Goal: Book appointment/travel/reservation

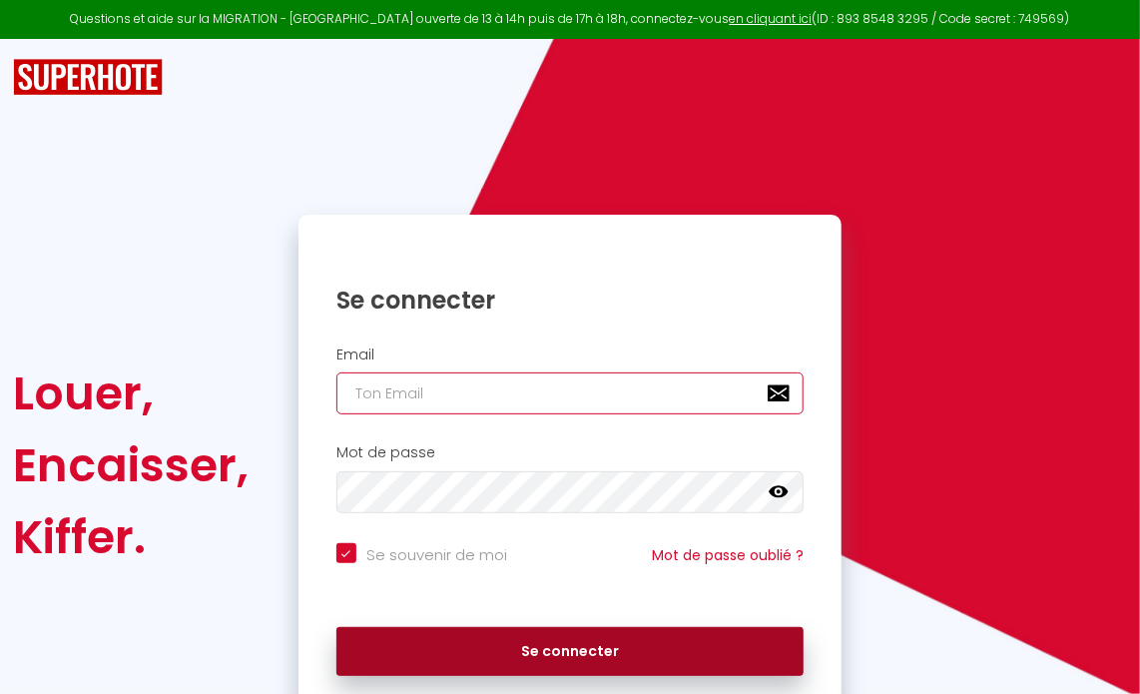
type input "[EMAIL_ADDRESS][DOMAIN_NAME]"
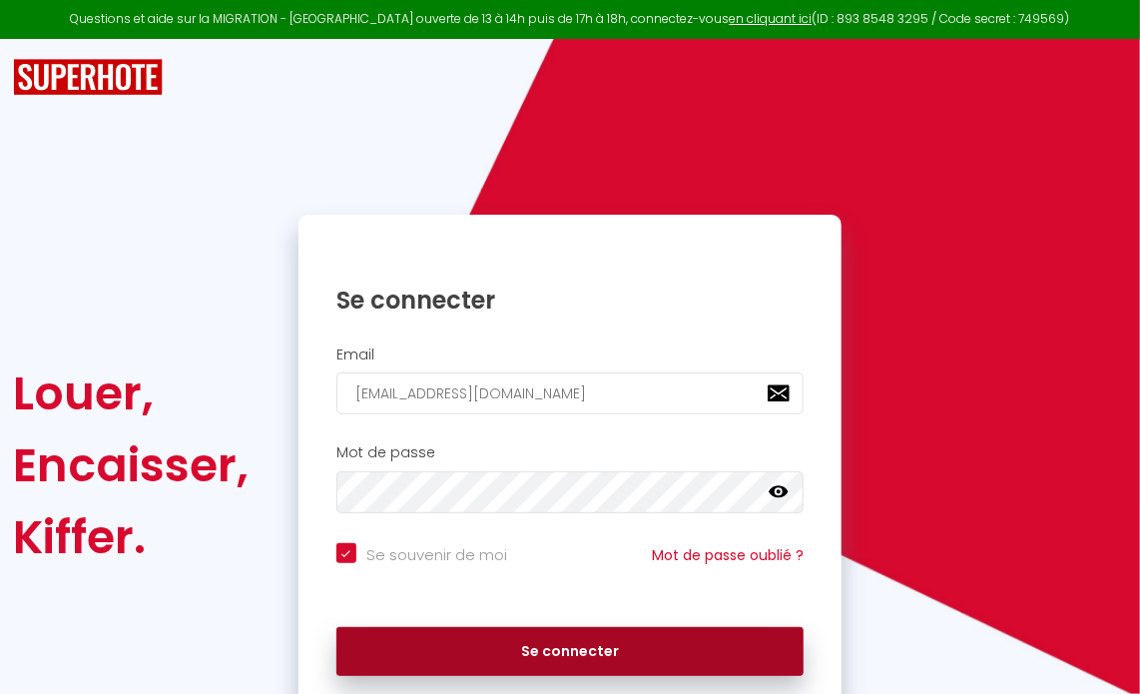
click at [561, 658] on button "Se connecter" at bounding box center [571, 652] width 468 height 50
checkbox input "true"
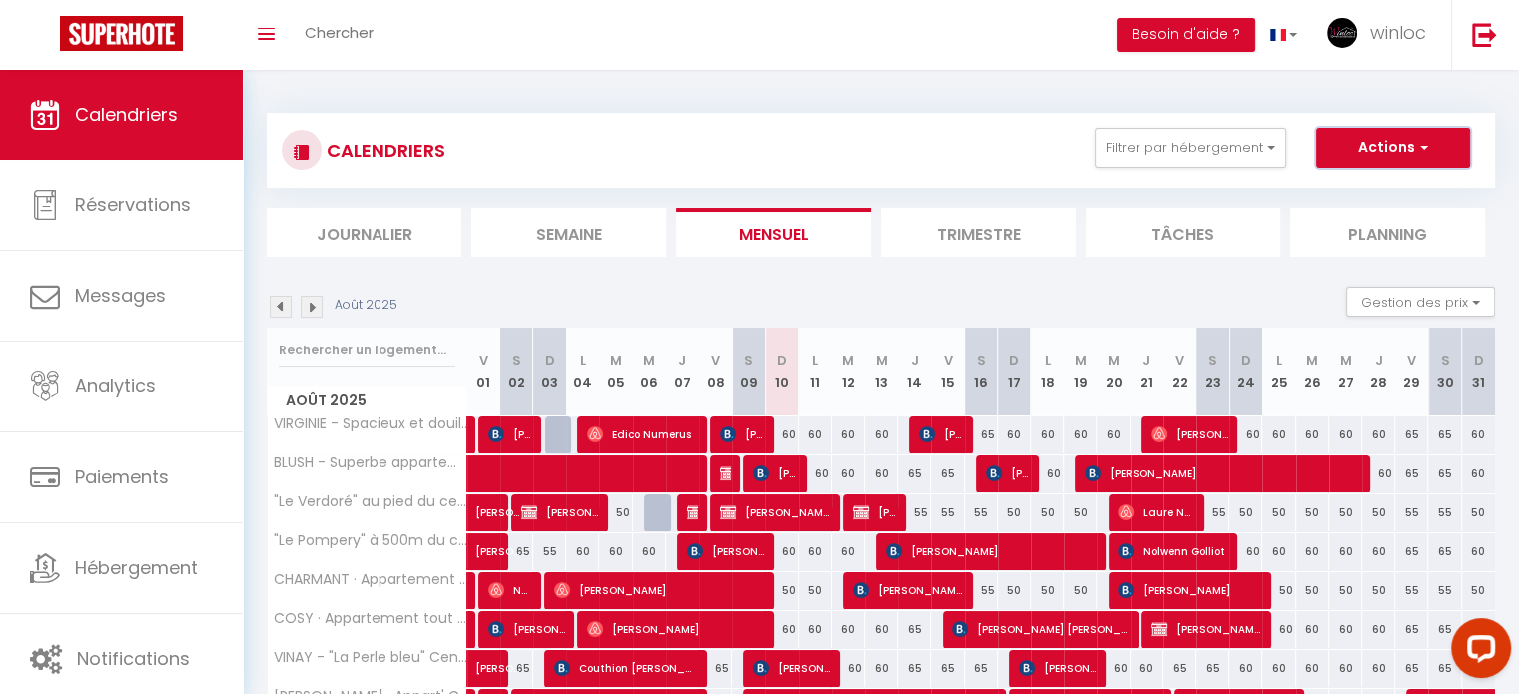
click at [1139, 138] on button "Actions" at bounding box center [1393, 148] width 154 height 40
click at [1139, 196] on link "Nouvelle réservation" at bounding box center [1372, 194] width 174 height 30
select select
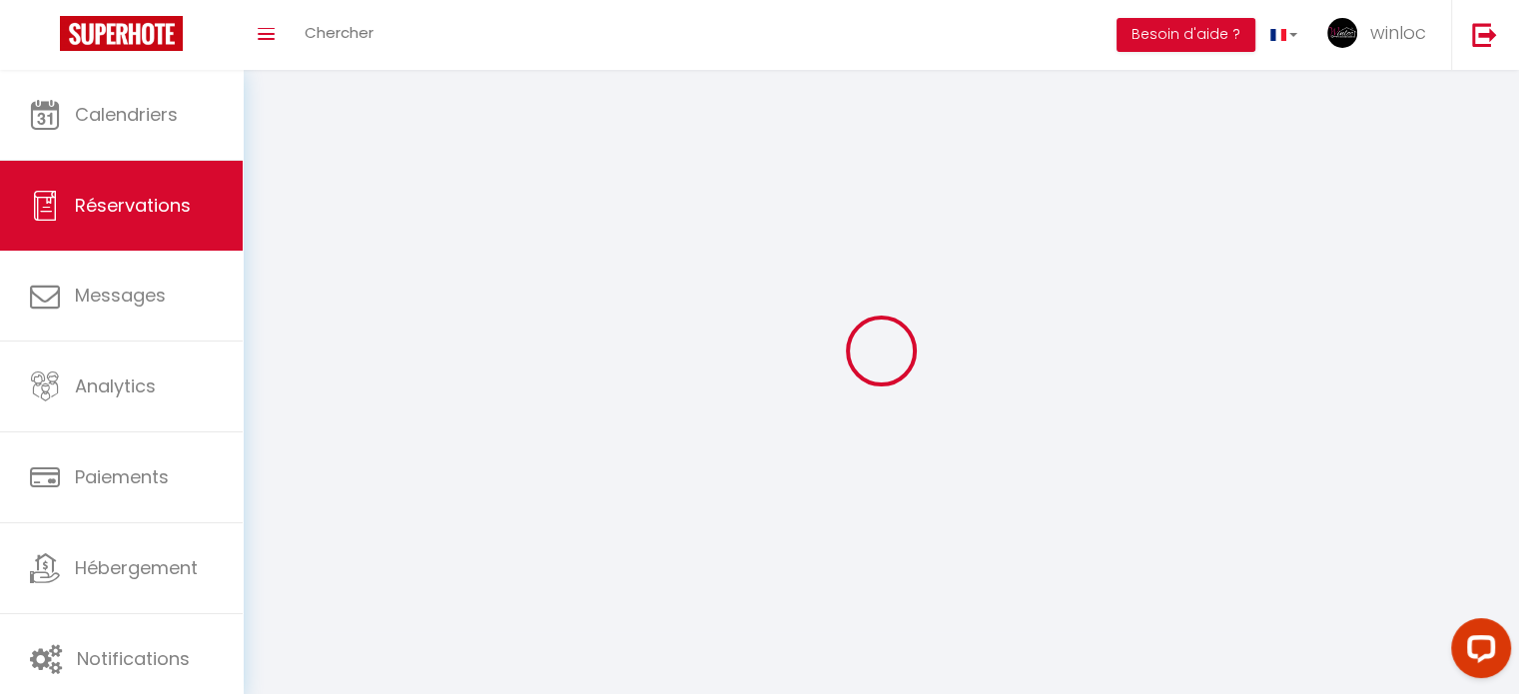
select select
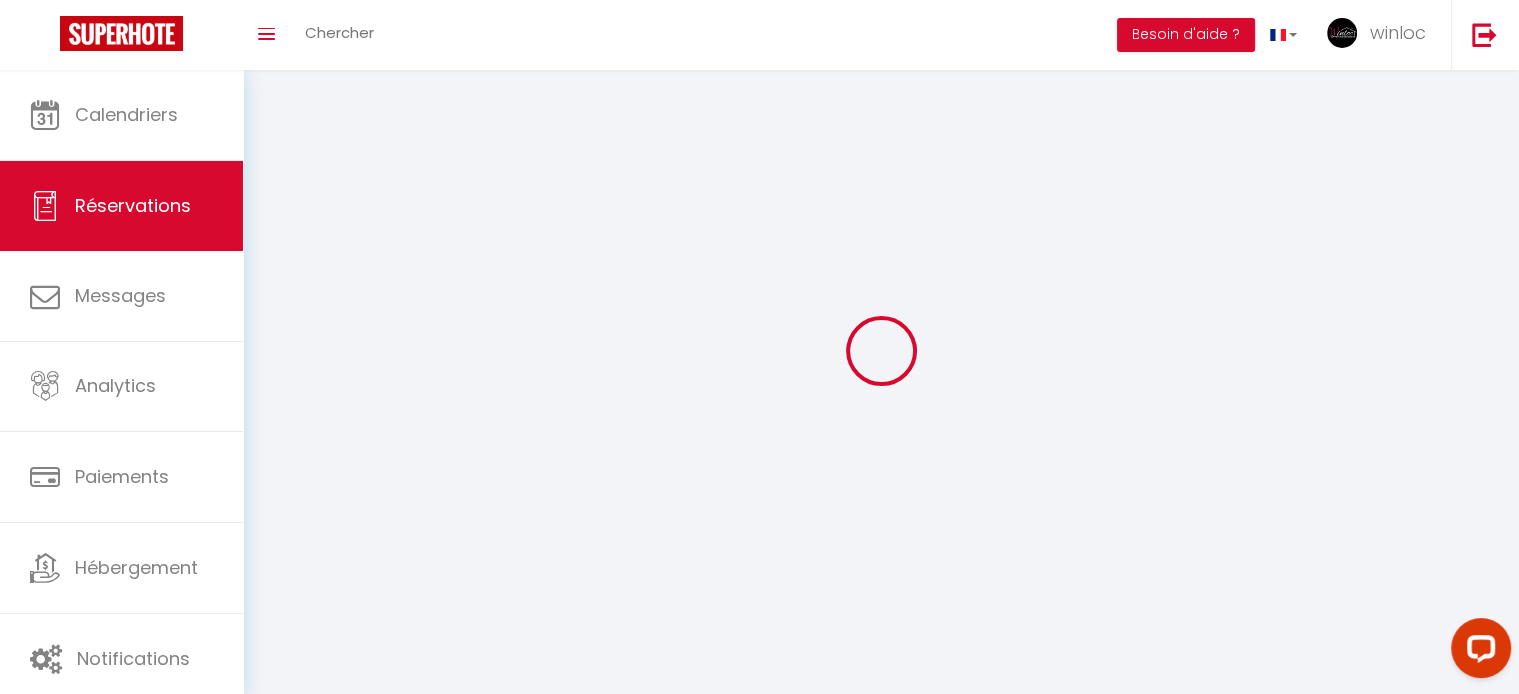
select select
checkbox input "false"
select select
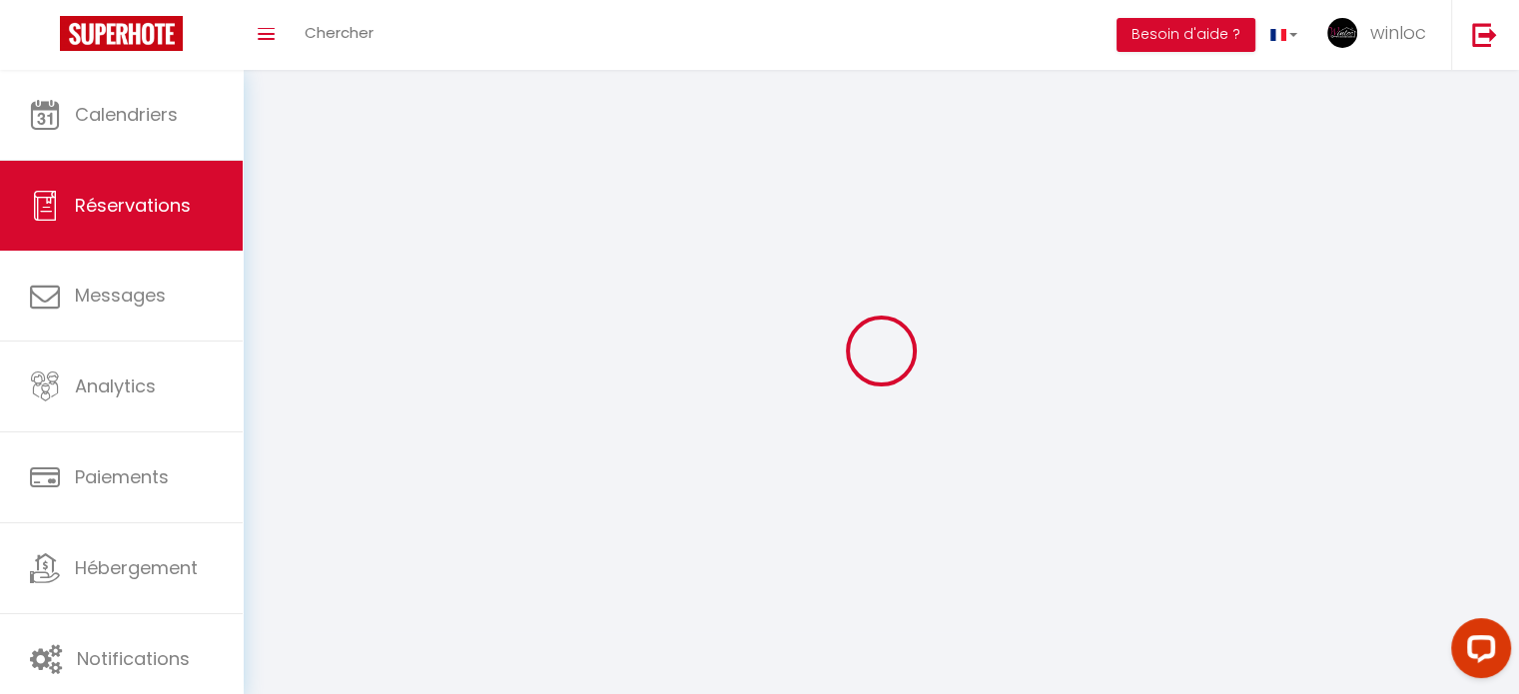
select select
checkbox input "false"
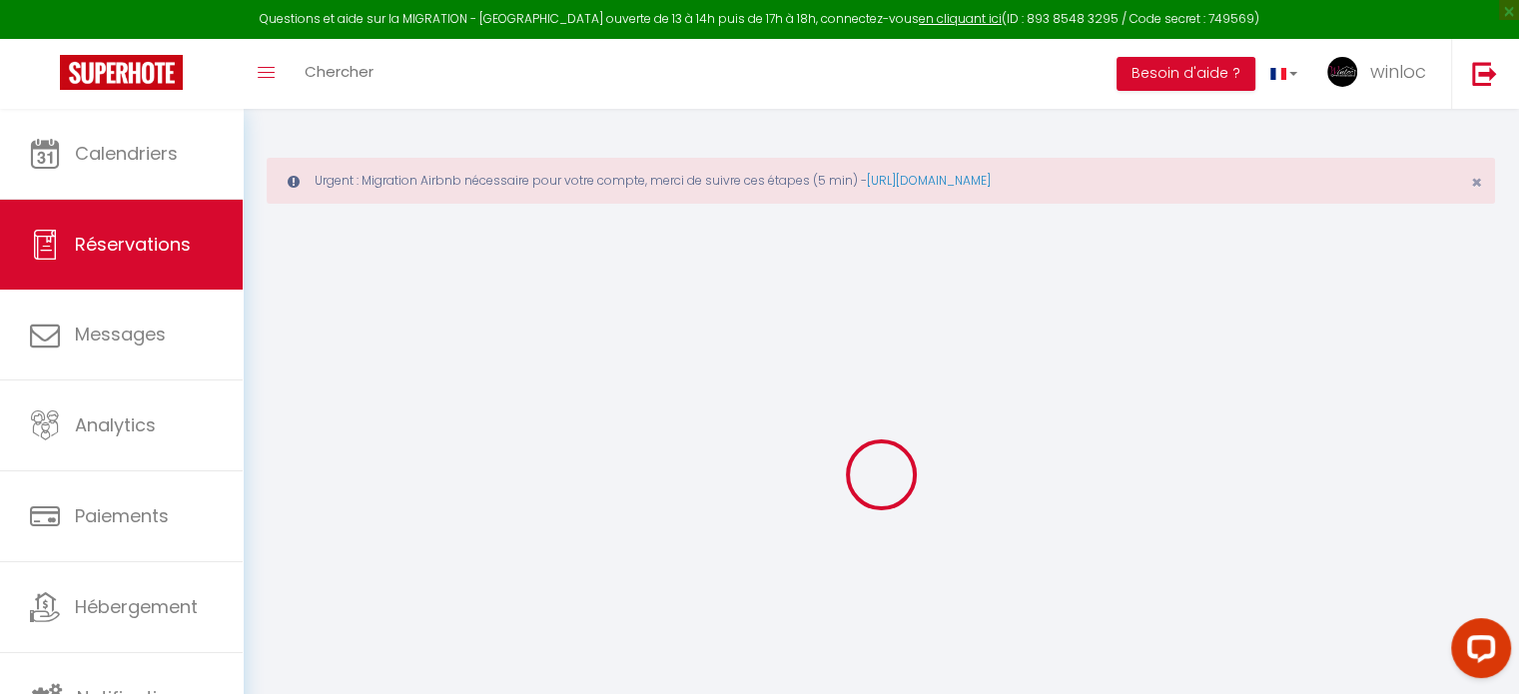
select select
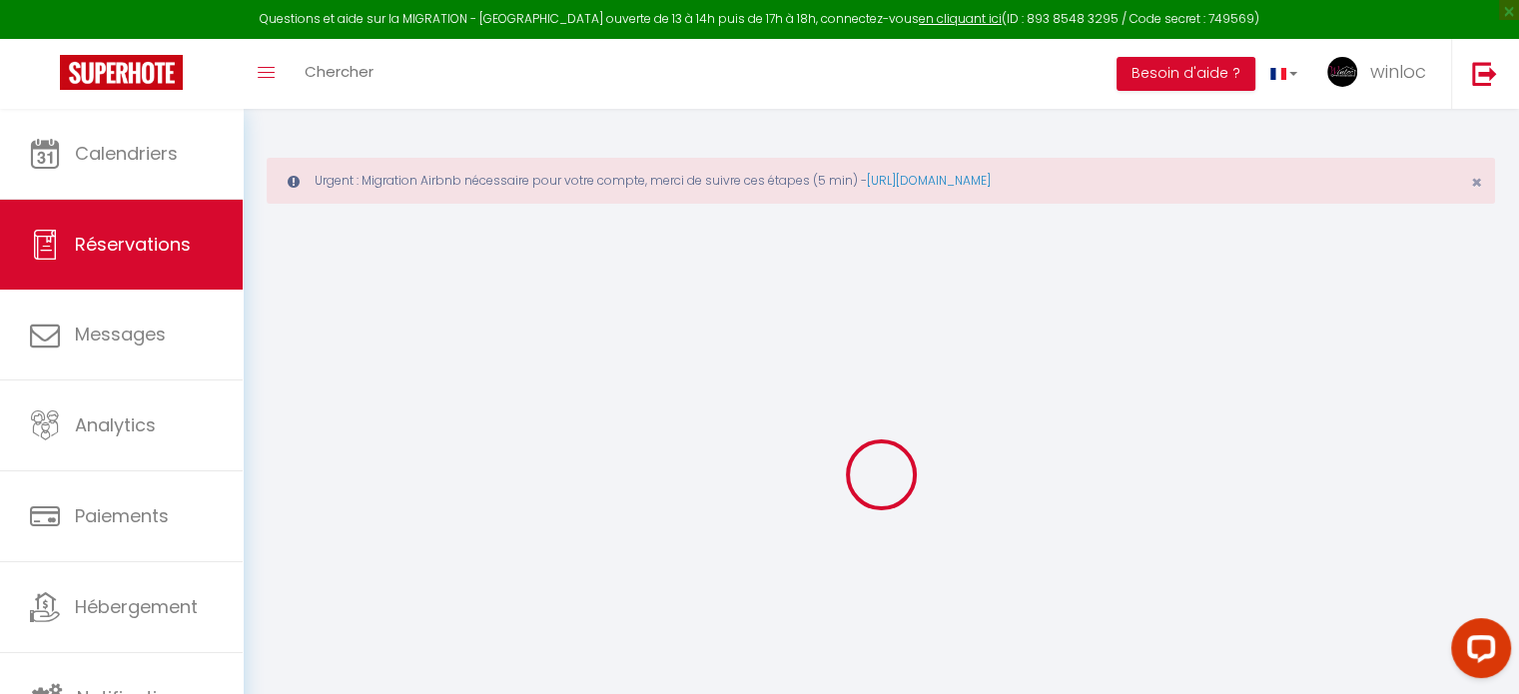
select select
checkbox input "false"
select select
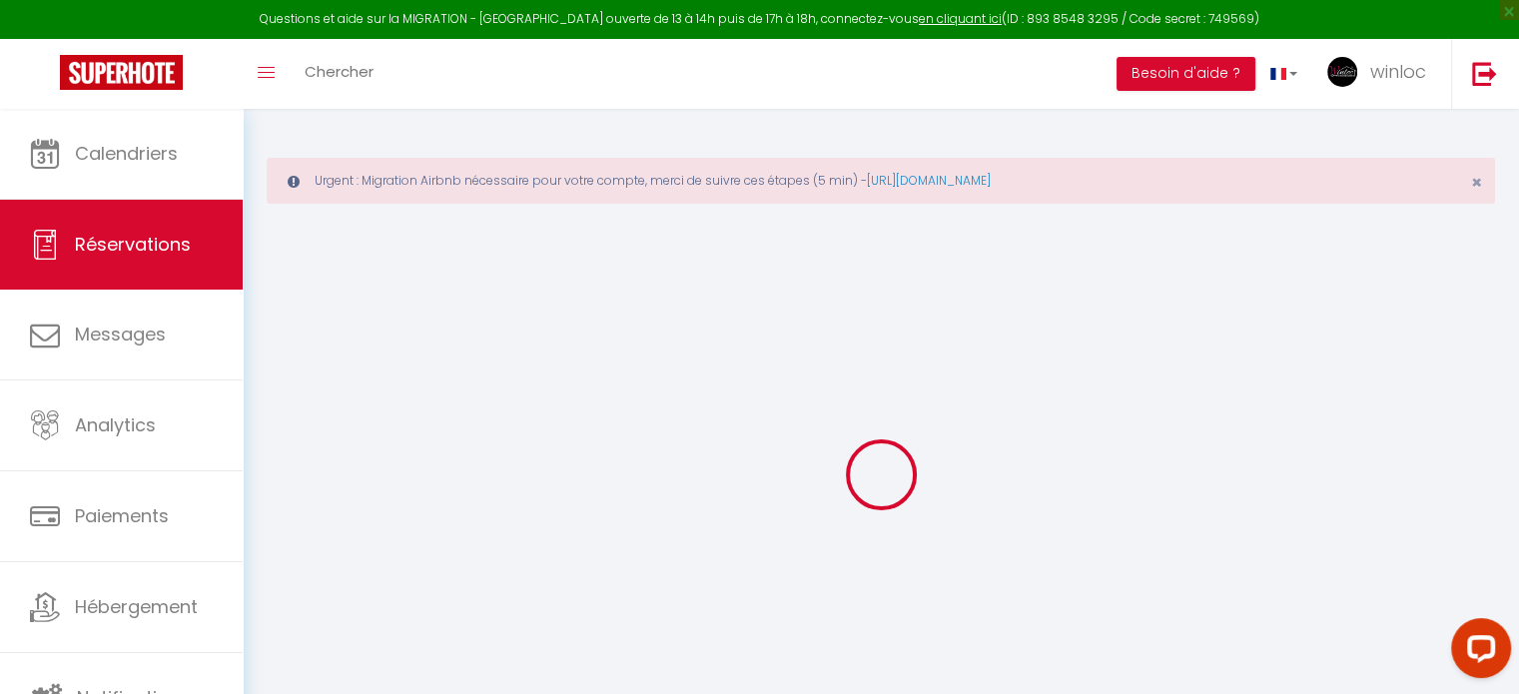
select select
checkbox input "false"
select select
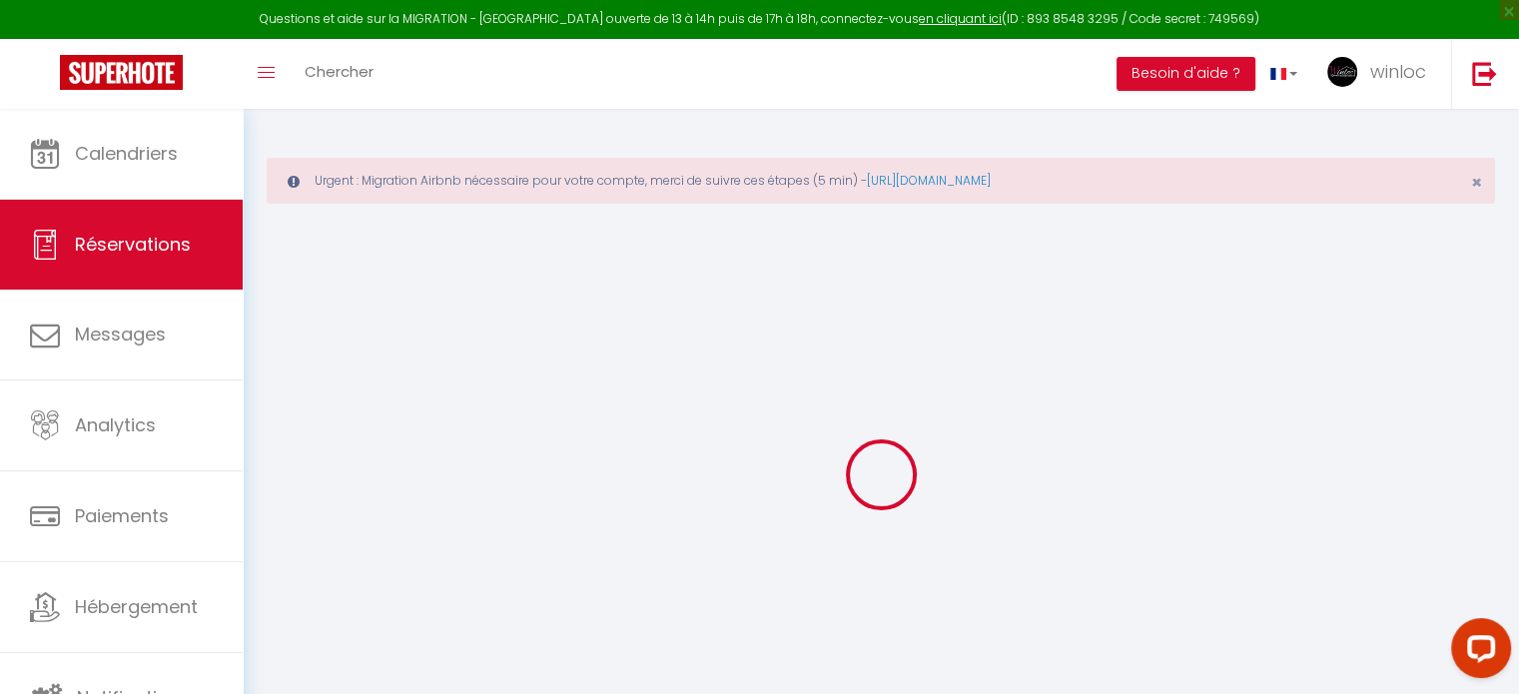
select select
checkbox input "false"
select select
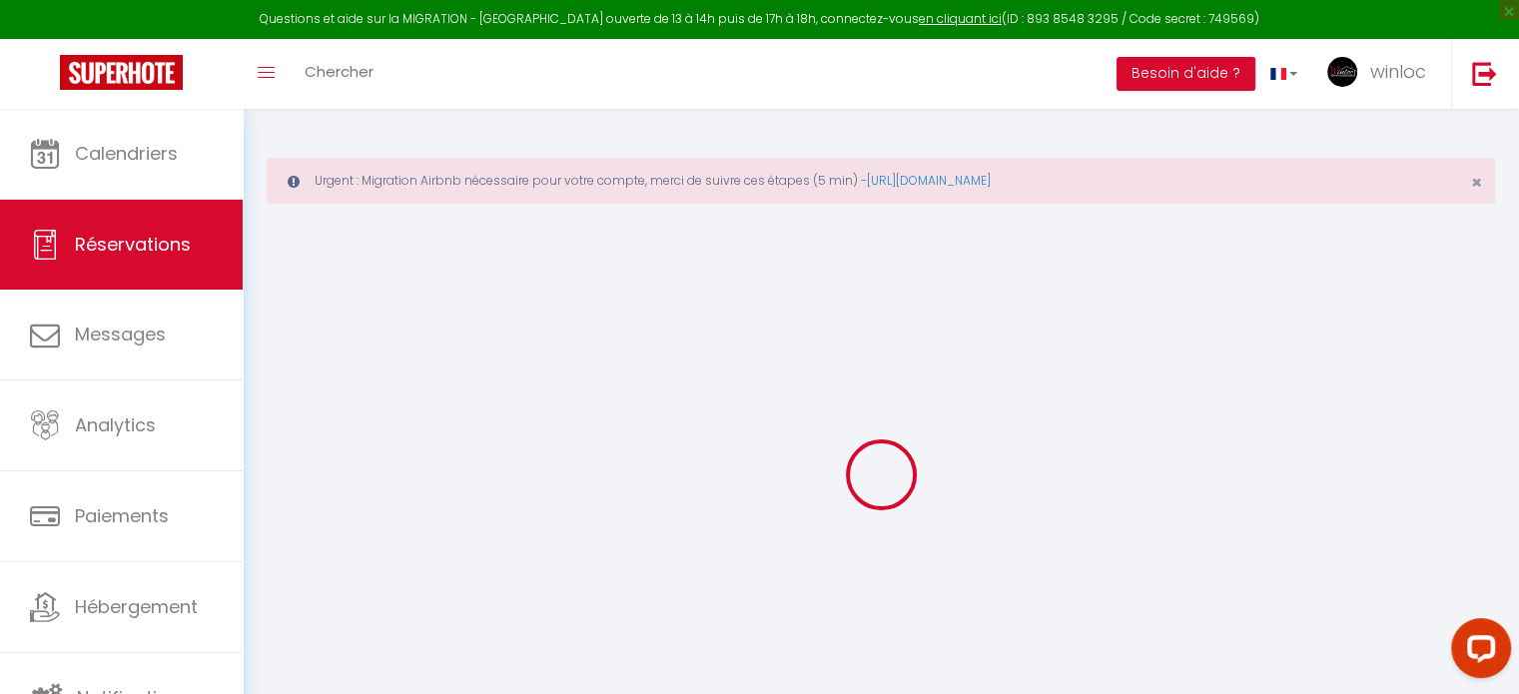
select select
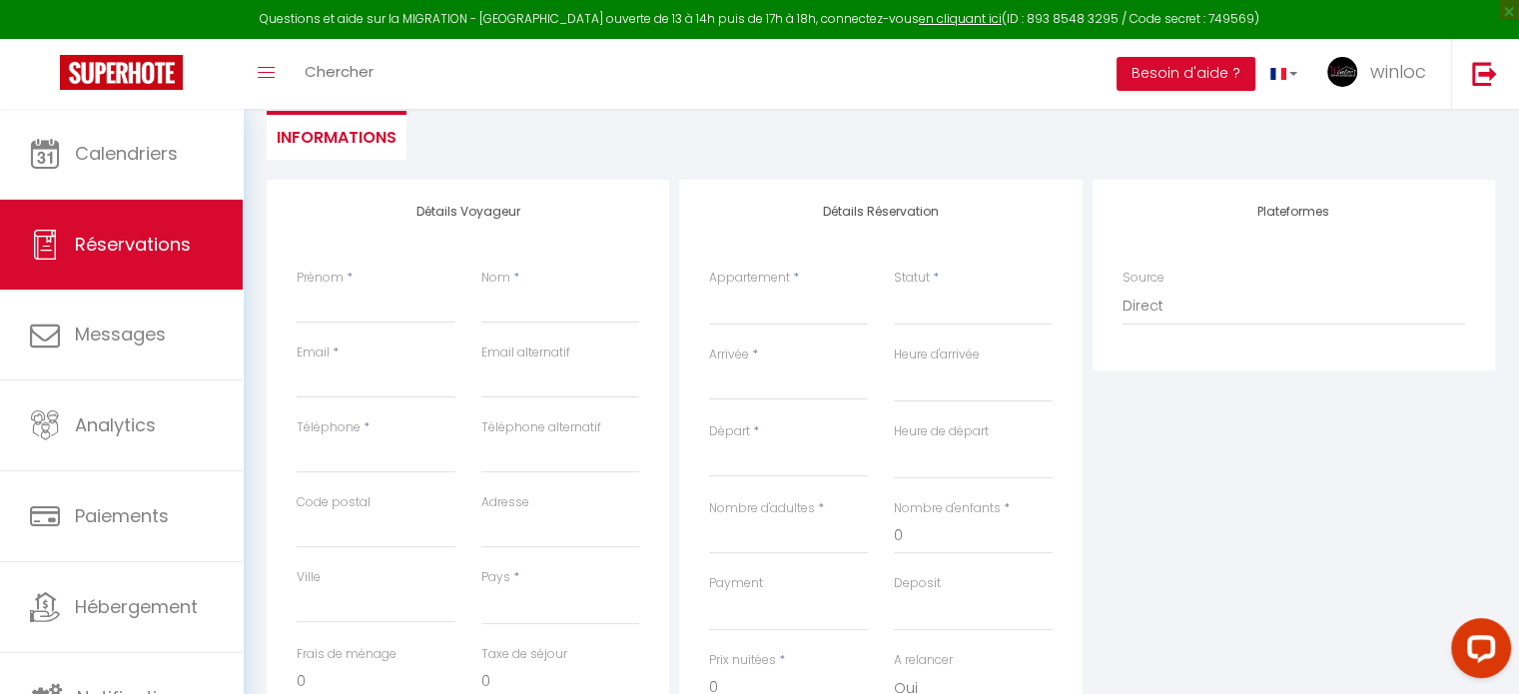
scroll to position [276, 0]
click at [774, 315] on select "VIRGINIE - Spacieux et douillet T2 au centre BLUSH - Superbe appartement au cen…" at bounding box center [788, 306] width 159 height 38
select select "62266"
click at [709, 287] on select "VIRGINIE - Spacieux et douillet T2 au centre BLUSH - Superbe appartement au cen…" at bounding box center [788, 306] width 159 height 38
select select
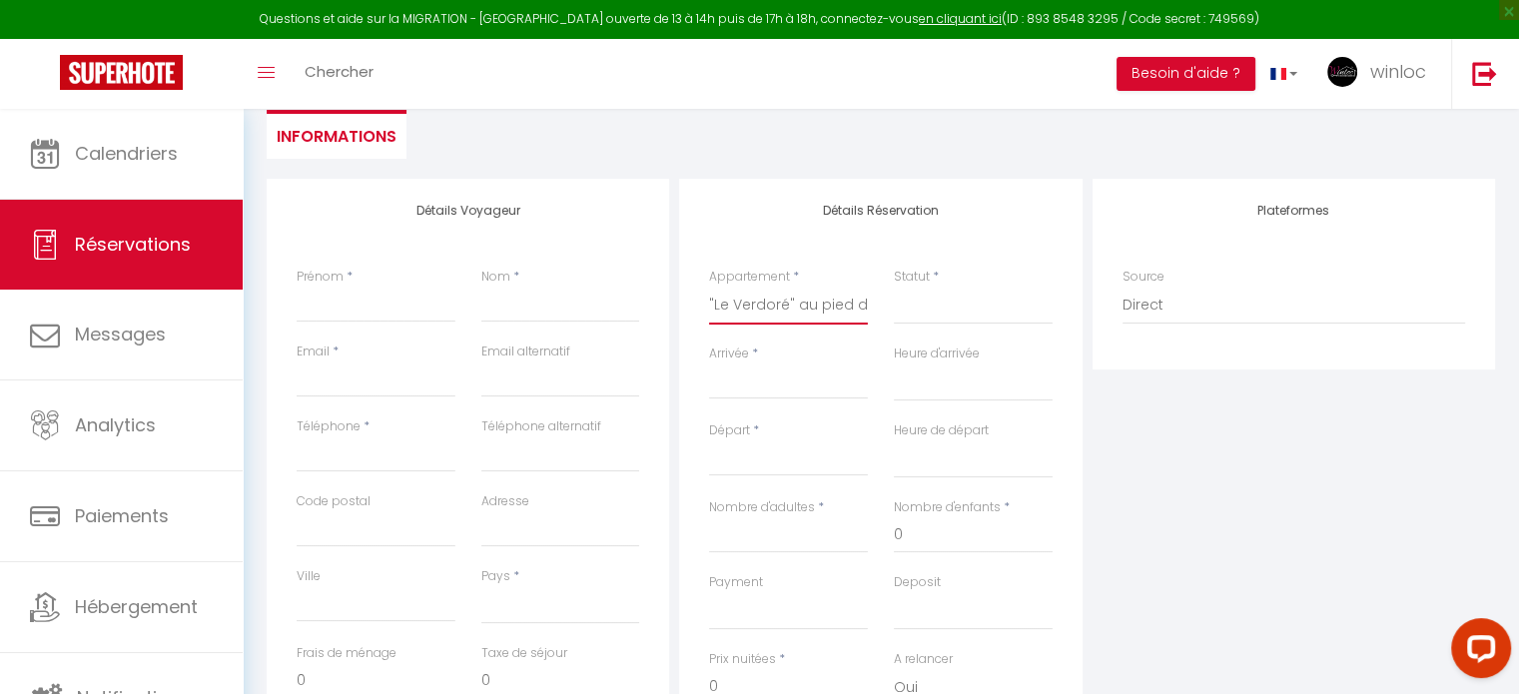
select select
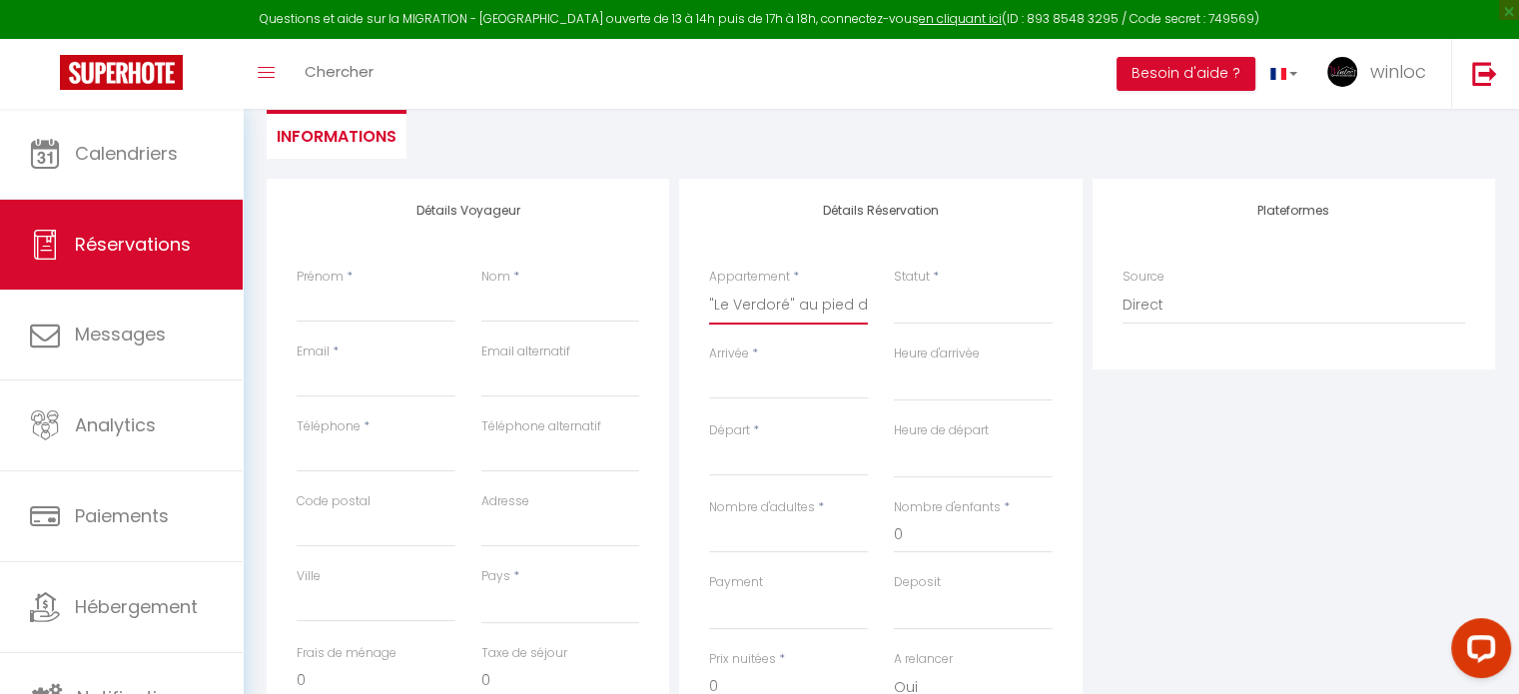
checkbox input "false"
select select
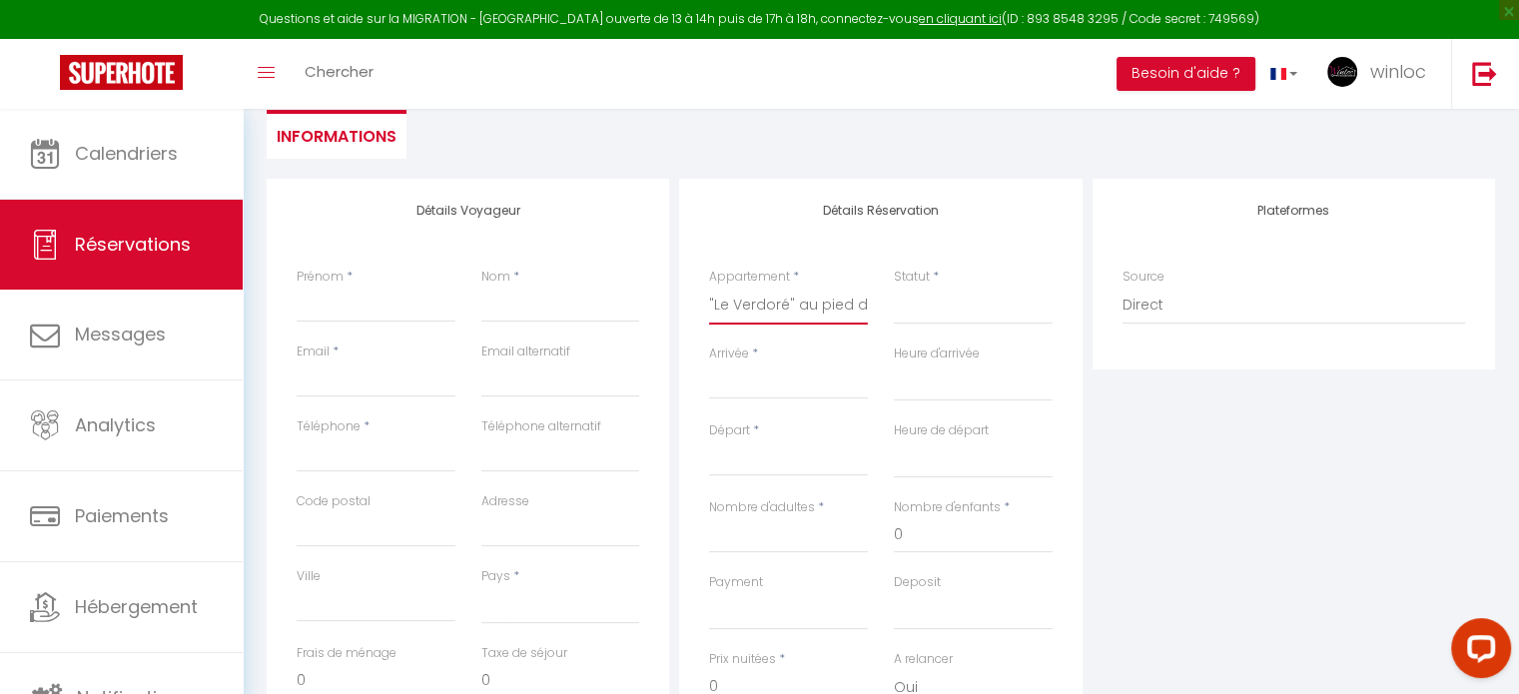
select select
checkbox input "false"
click at [941, 307] on select "Confirmé Non Confirmé [PERSON_NAME] par le voyageur No Show Request" at bounding box center [973, 306] width 159 height 38
select select "1"
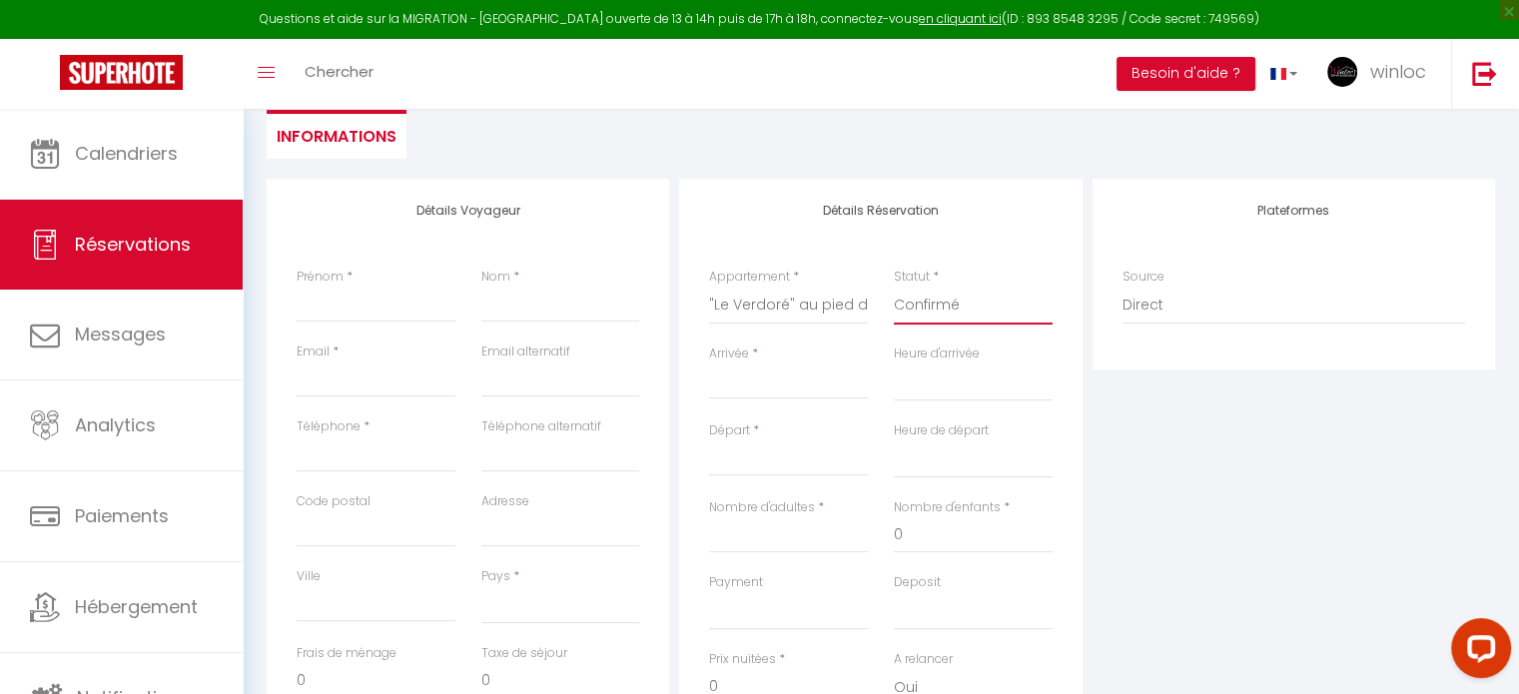
click at [894, 287] on select "Confirmé Non Confirmé [PERSON_NAME] par le voyageur No Show Request" at bounding box center [973, 306] width 159 height 38
select select
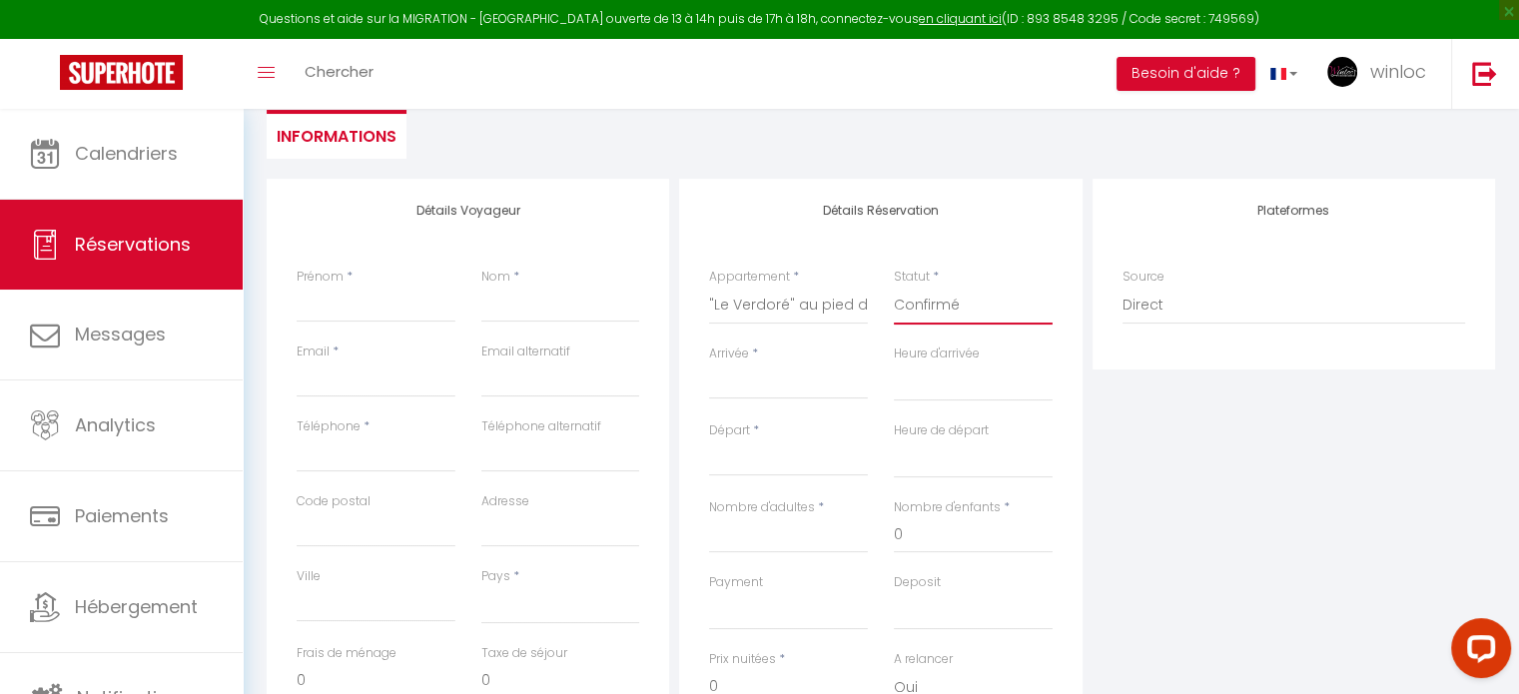
select select
checkbox input "false"
click at [787, 388] on input "Arrivée" at bounding box center [788, 383] width 159 height 26
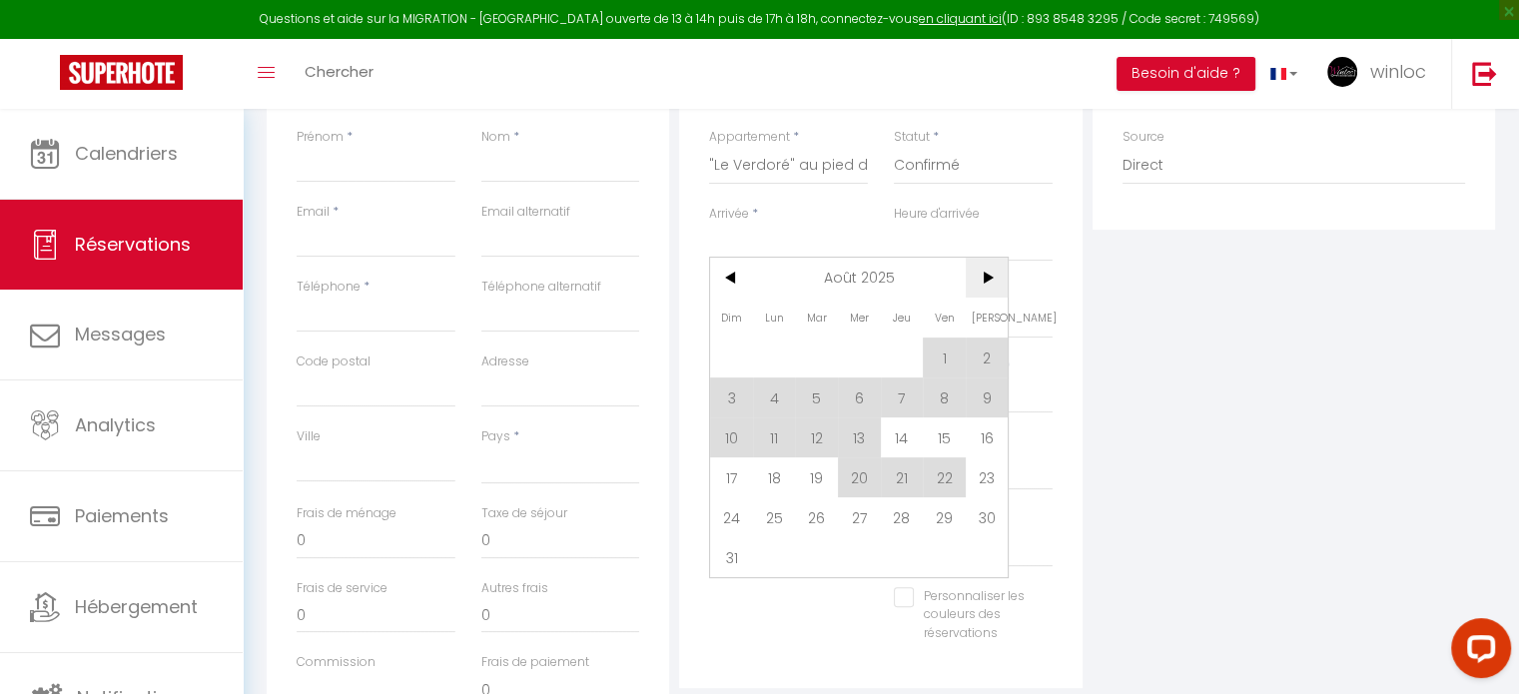
scroll to position [415, 0]
click at [995, 276] on span ">" at bounding box center [987, 278] width 43 height 40
click at [994, 279] on span ">" at bounding box center [987, 278] width 43 height 40
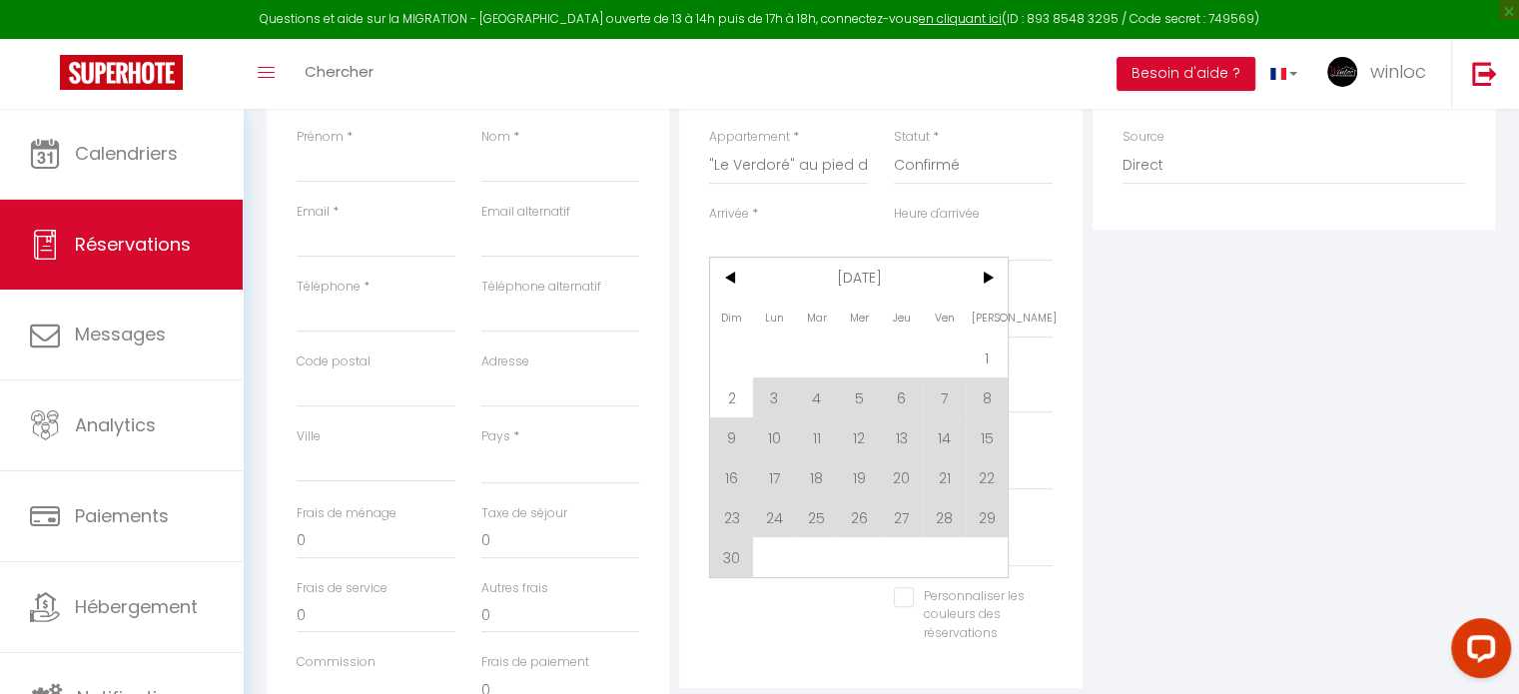
click at [855, 354] on span at bounding box center [859, 357] width 43 height 40
click at [727, 282] on span "<" at bounding box center [731, 278] width 43 height 40
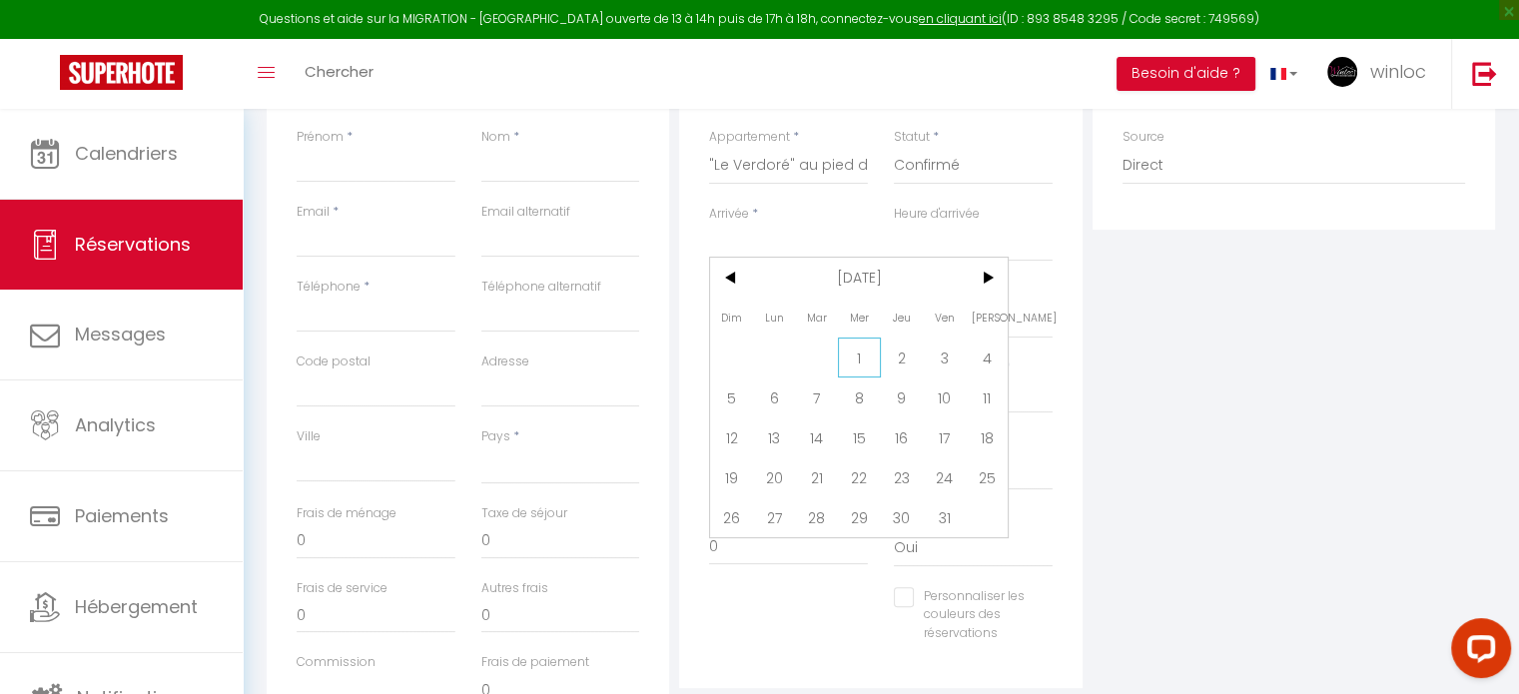
click at [857, 362] on span "1" at bounding box center [859, 357] width 43 height 40
select select
type input "Mer 01 Octobre 2025"
select select
type input "Jeu 02 Octobre 2025"
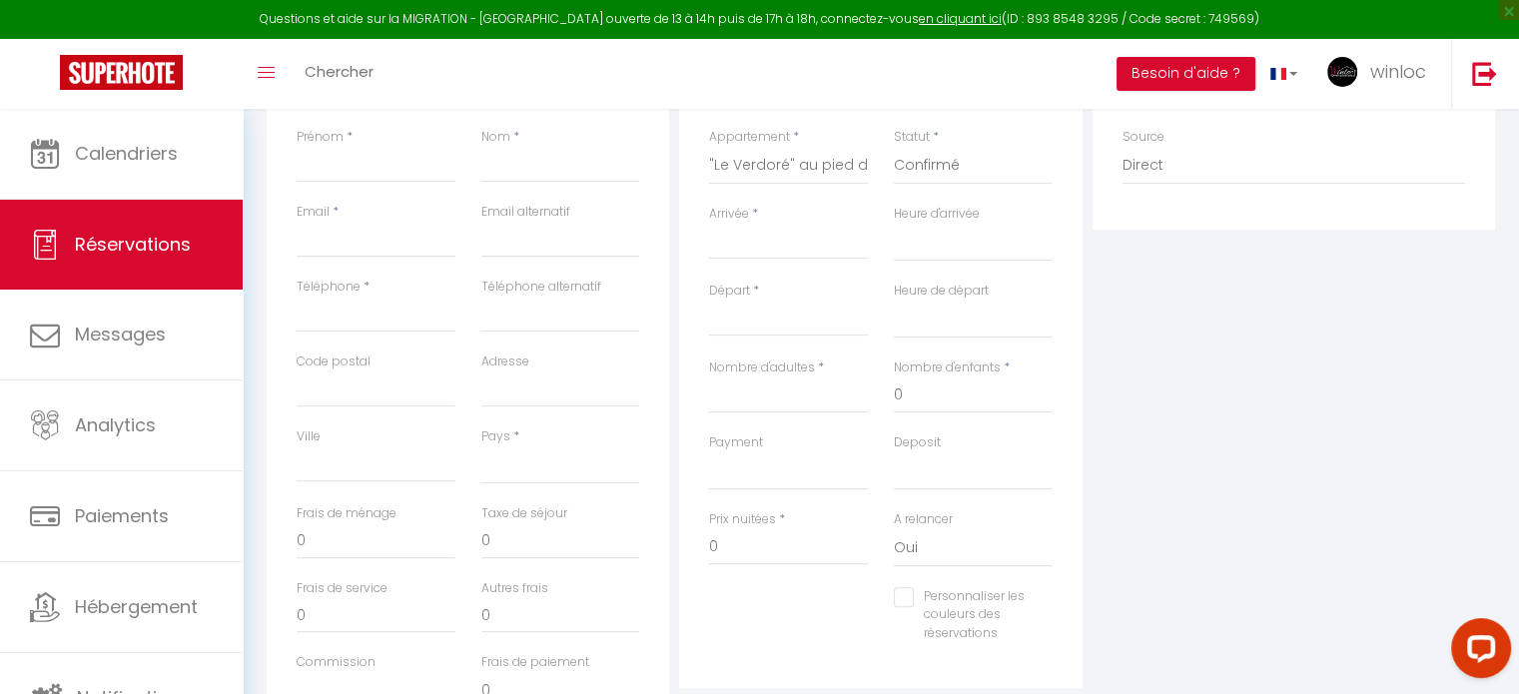
select select
checkbox input "false"
click at [801, 313] on input "Jeu 02 Octobre 2025" at bounding box center [788, 321] width 159 height 26
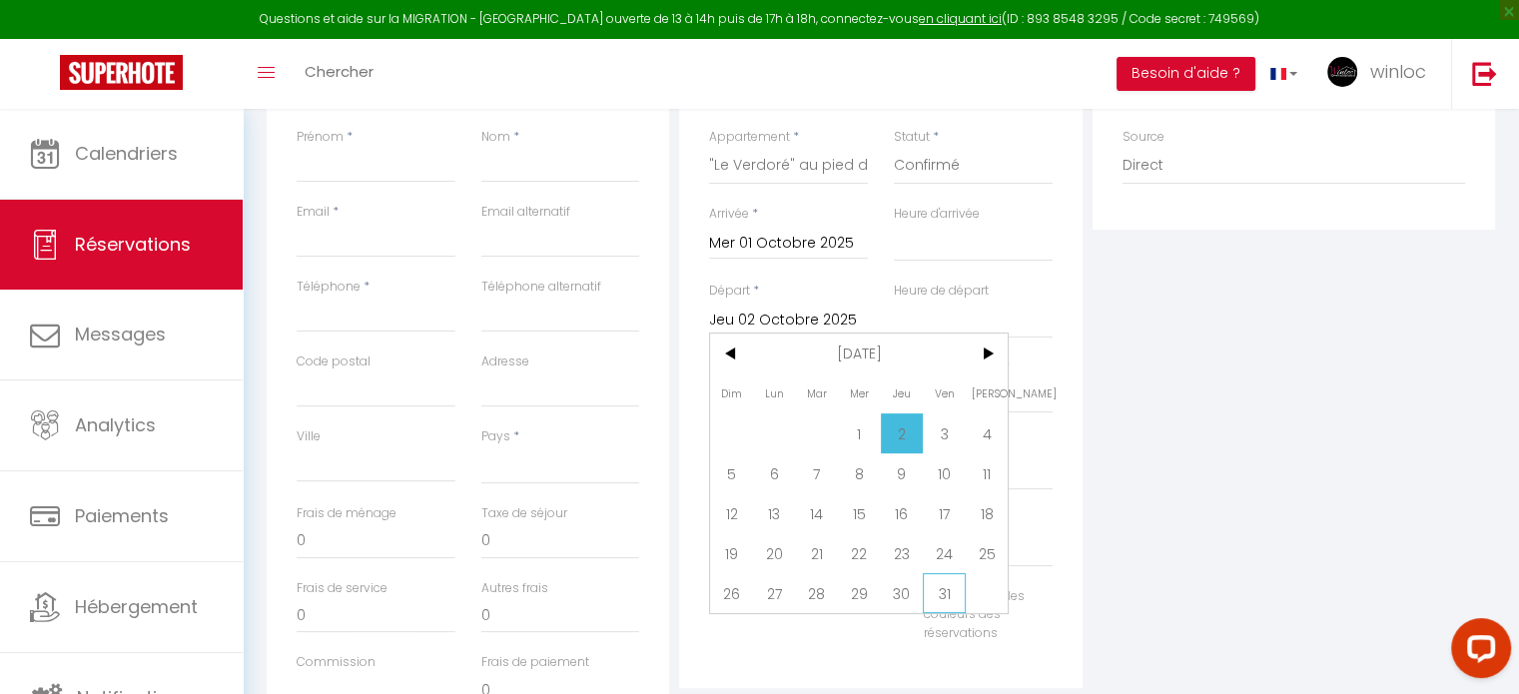
click at [936, 585] on span "31" at bounding box center [944, 593] width 43 height 40
select select
type input "Ven 31 Octobre 2025"
select select
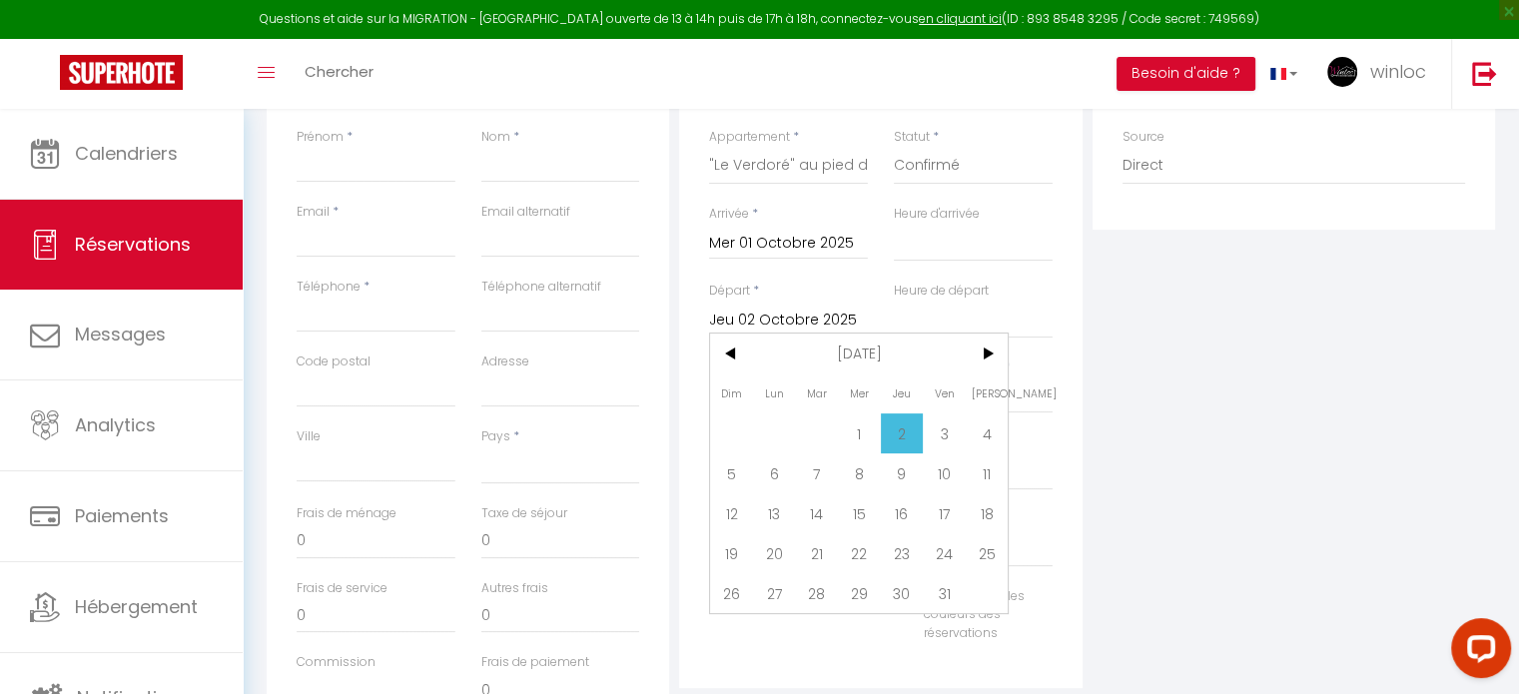
select select
checkbox input "false"
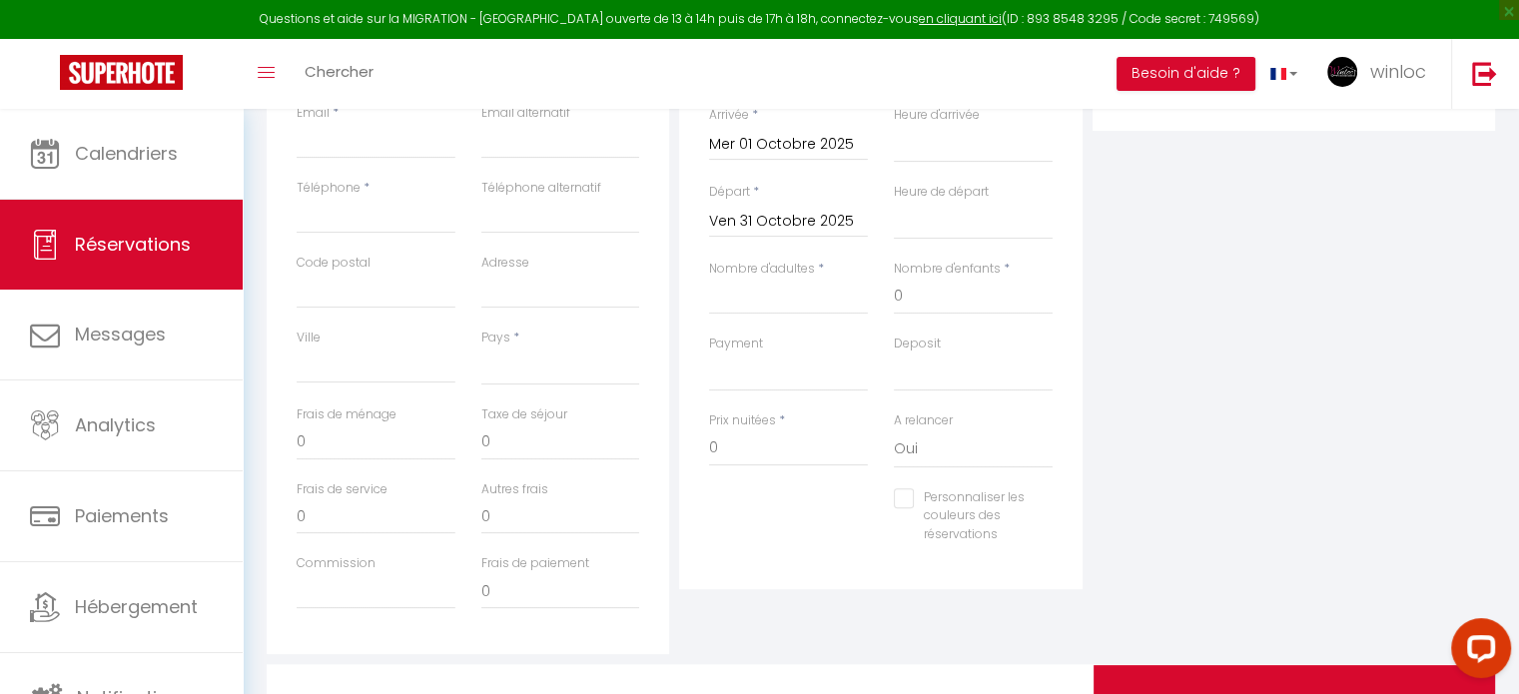
scroll to position [526, 0]
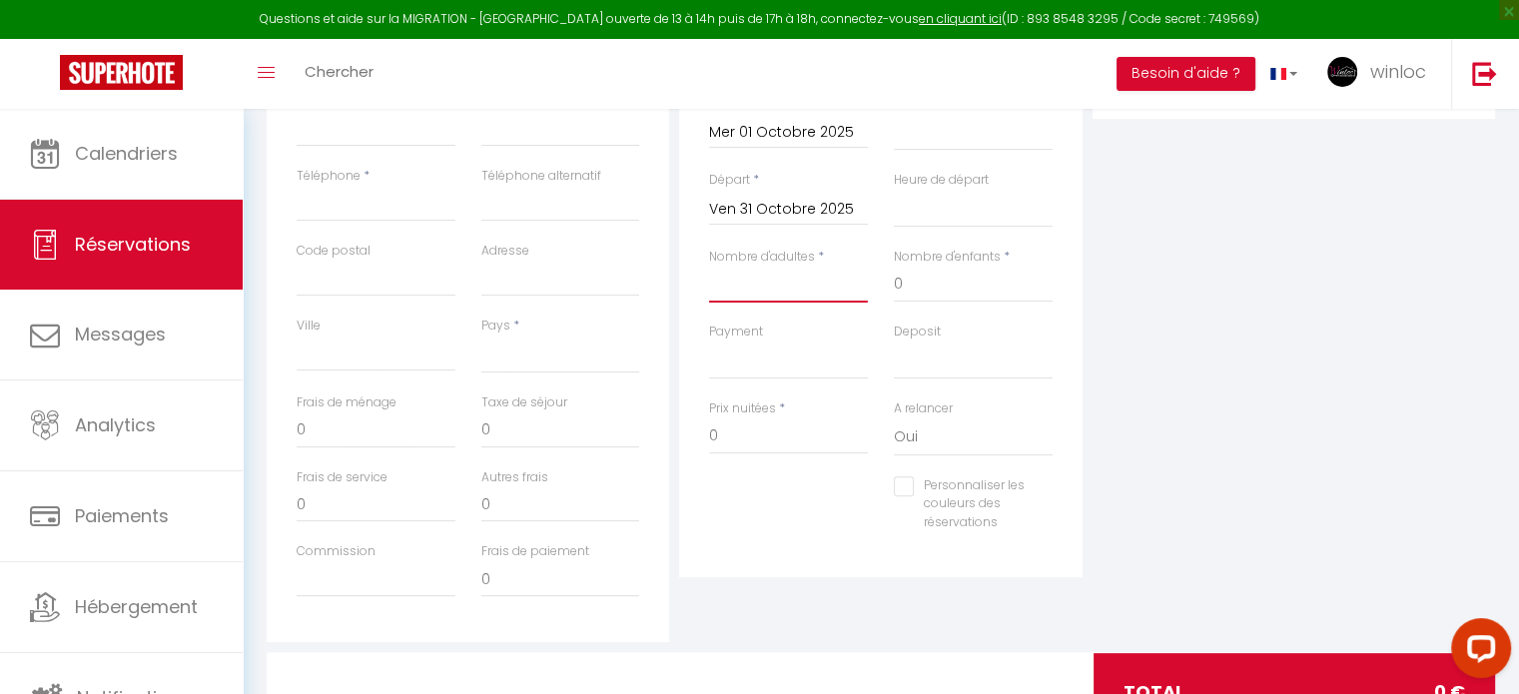
click at [794, 283] on input "Nombre d'adultes" at bounding box center [788, 285] width 159 height 36
type input "1"
select select
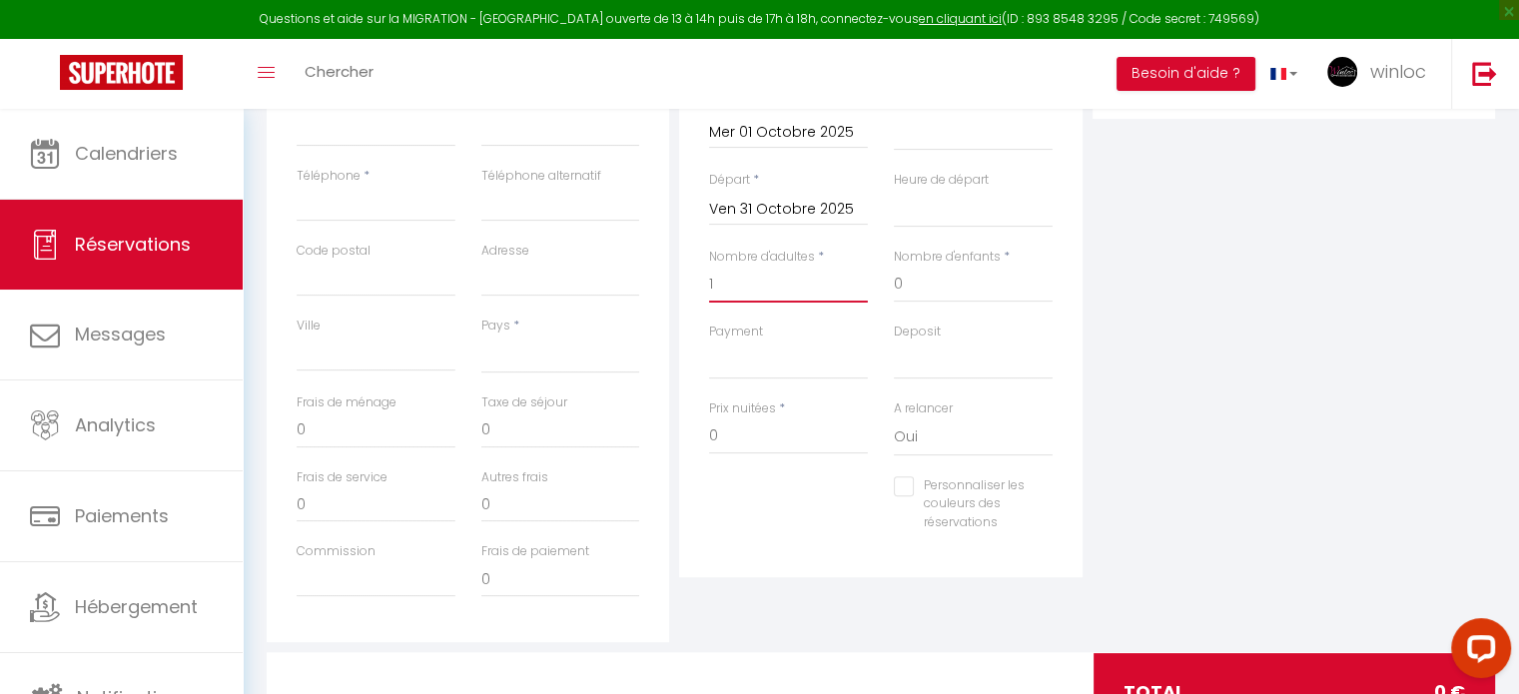
select select
checkbox input "false"
select select
type input "25"
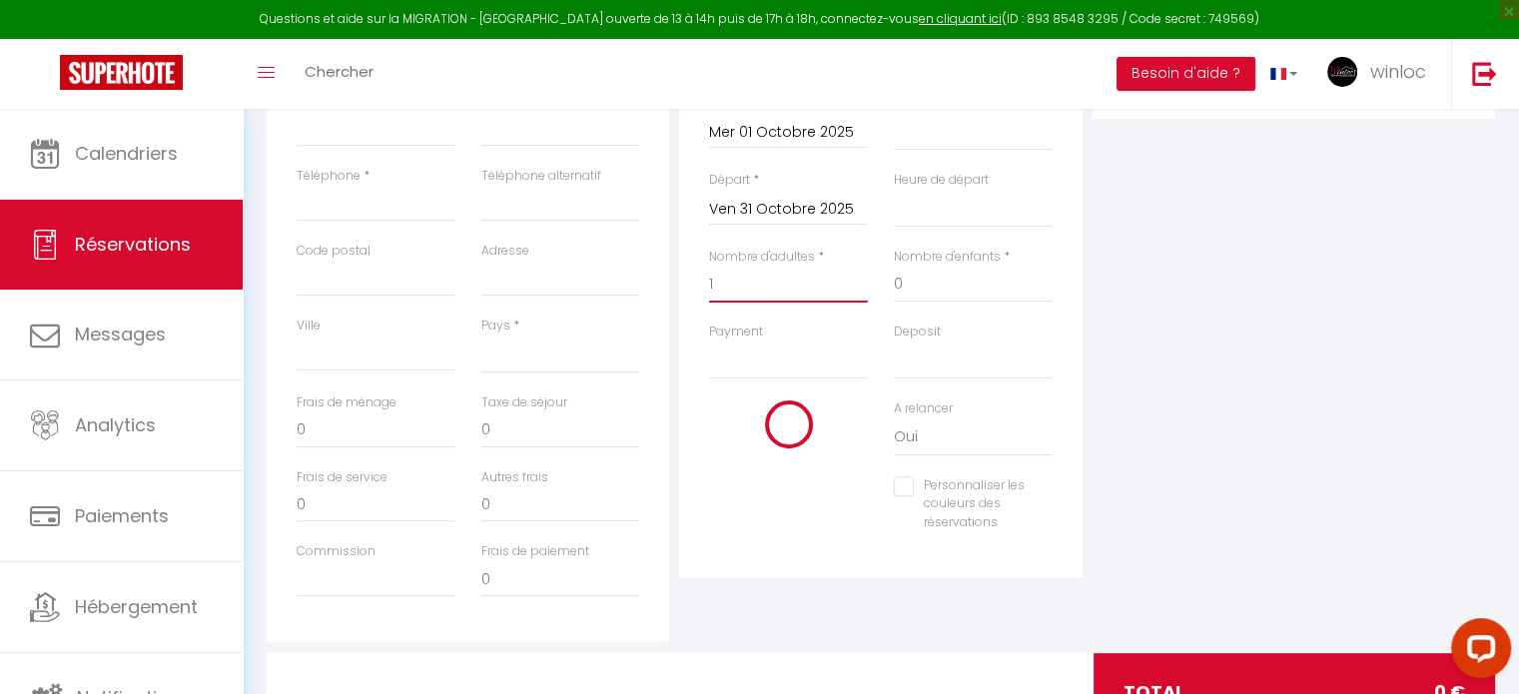
type input "65.1"
select select
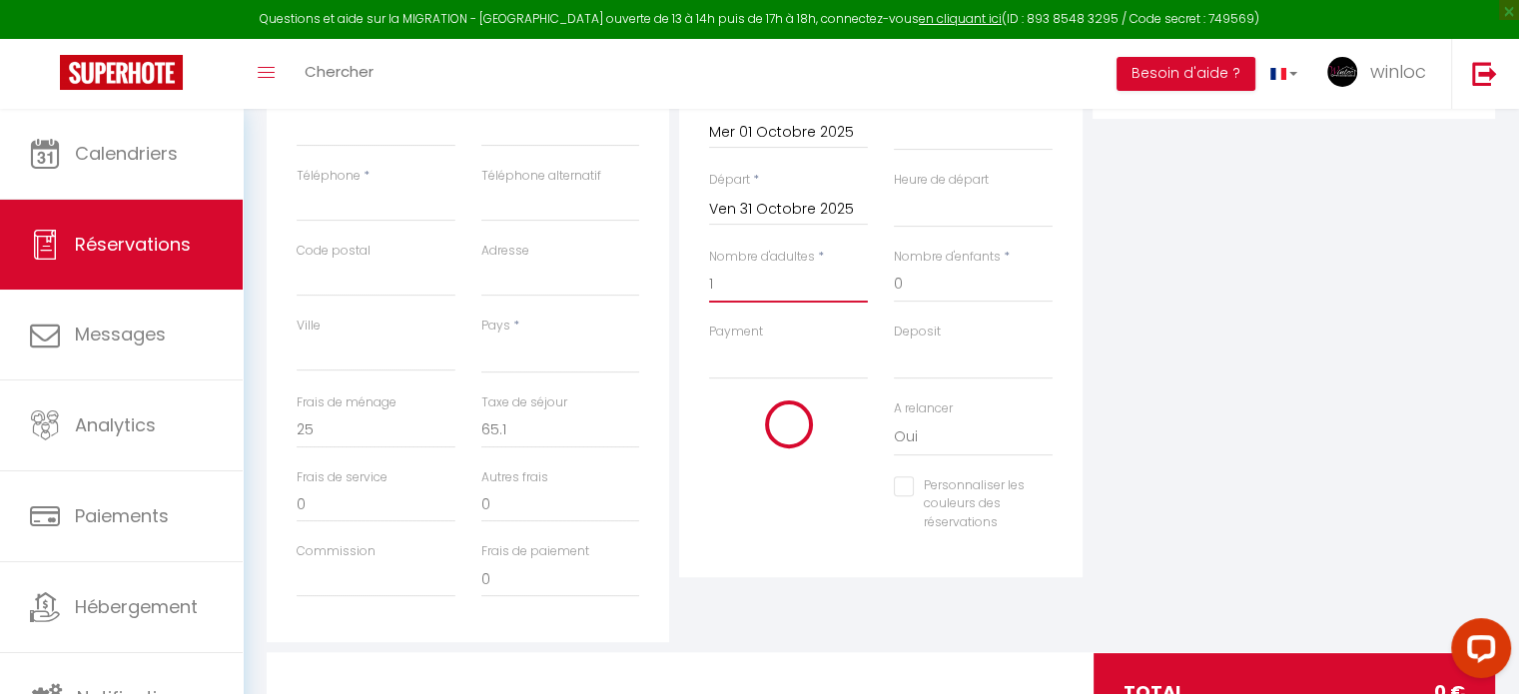
type input "1480"
checkbox input "false"
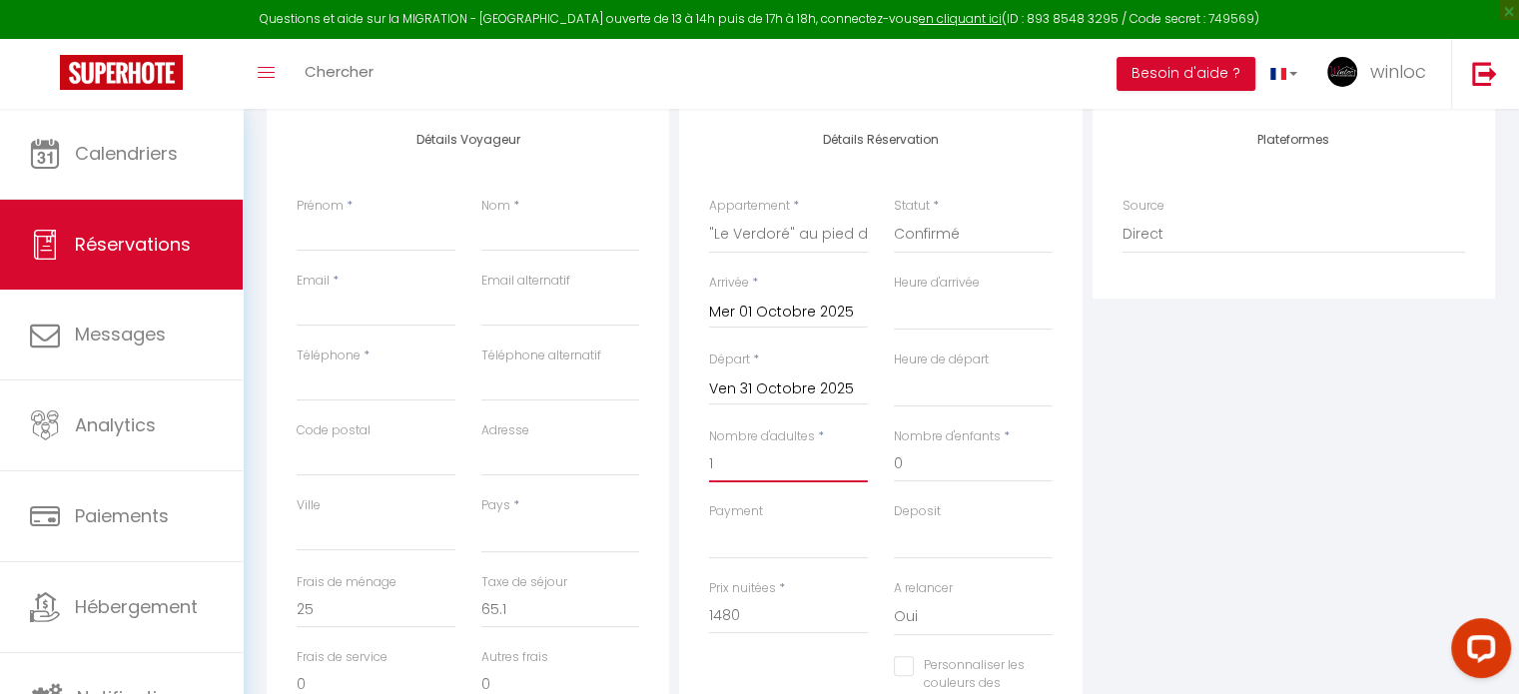
scroll to position [308, 0]
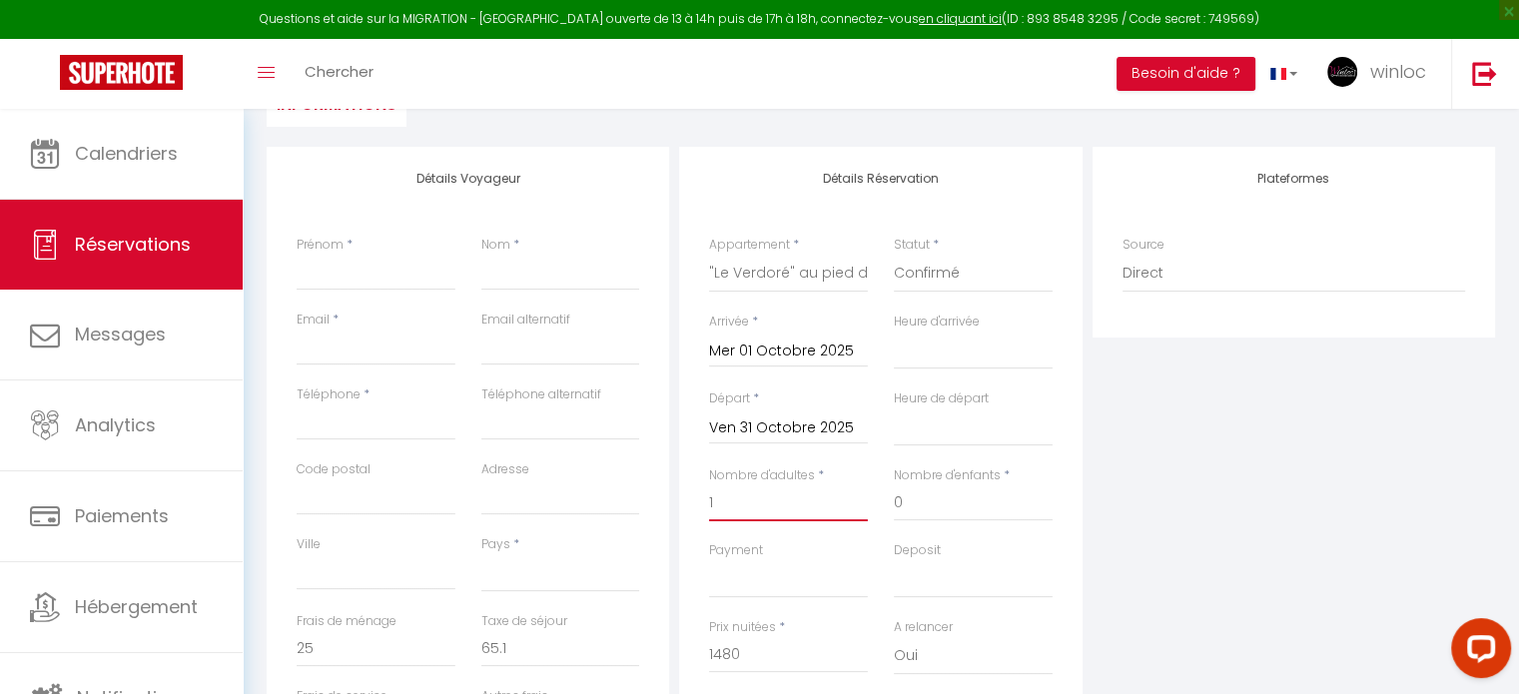
type input "1"
click at [775, 270] on select "VIRGINIE - Spacieux et douillet T2 au centre BLUSH - Superbe appartement au cen…" at bounding box center [788, 274] width 159 height 38
select select "23217"
click at [709, 255] on select "VIRGINIE - Spacieux et douillet T2 au centre BLUSH - Superbe appartement au cen…" at bounding box center [788, 274] width 159 height 38
select select
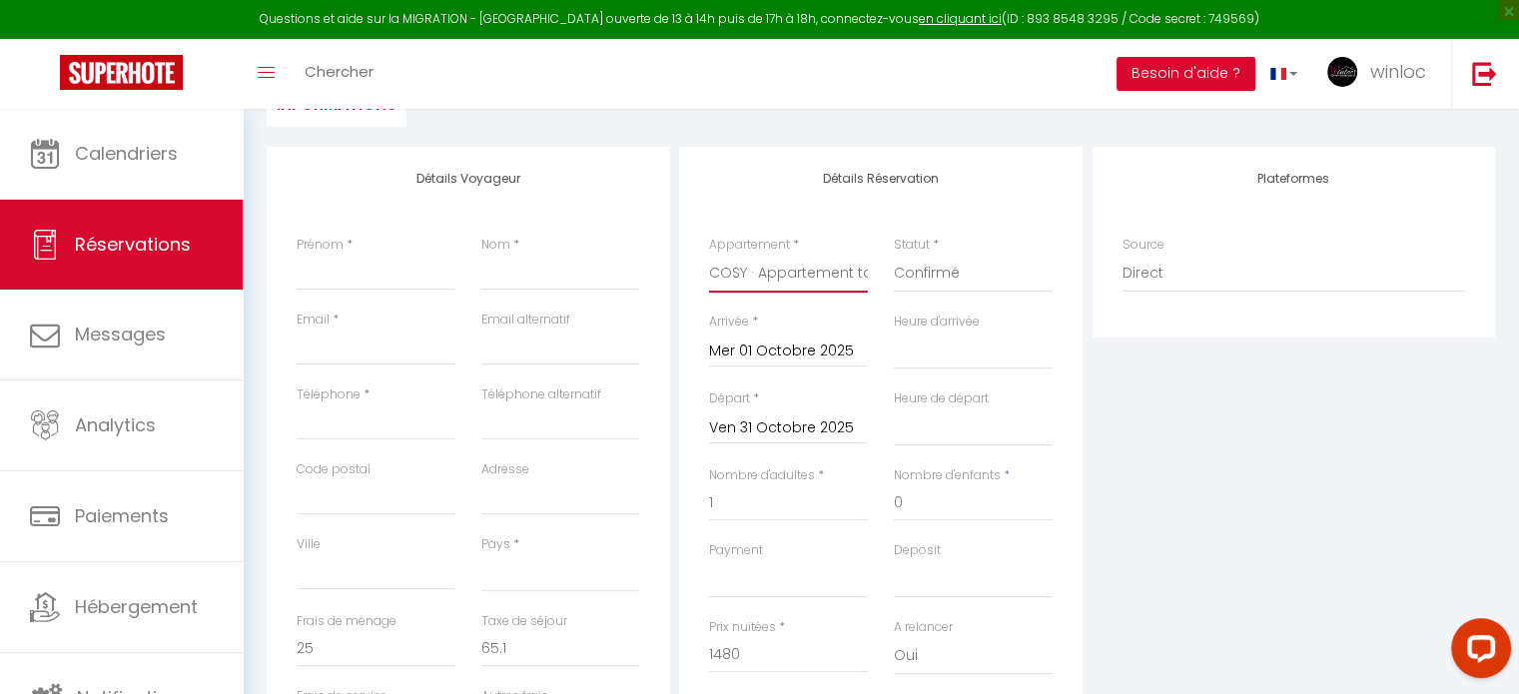
select select
checkbox input "false"
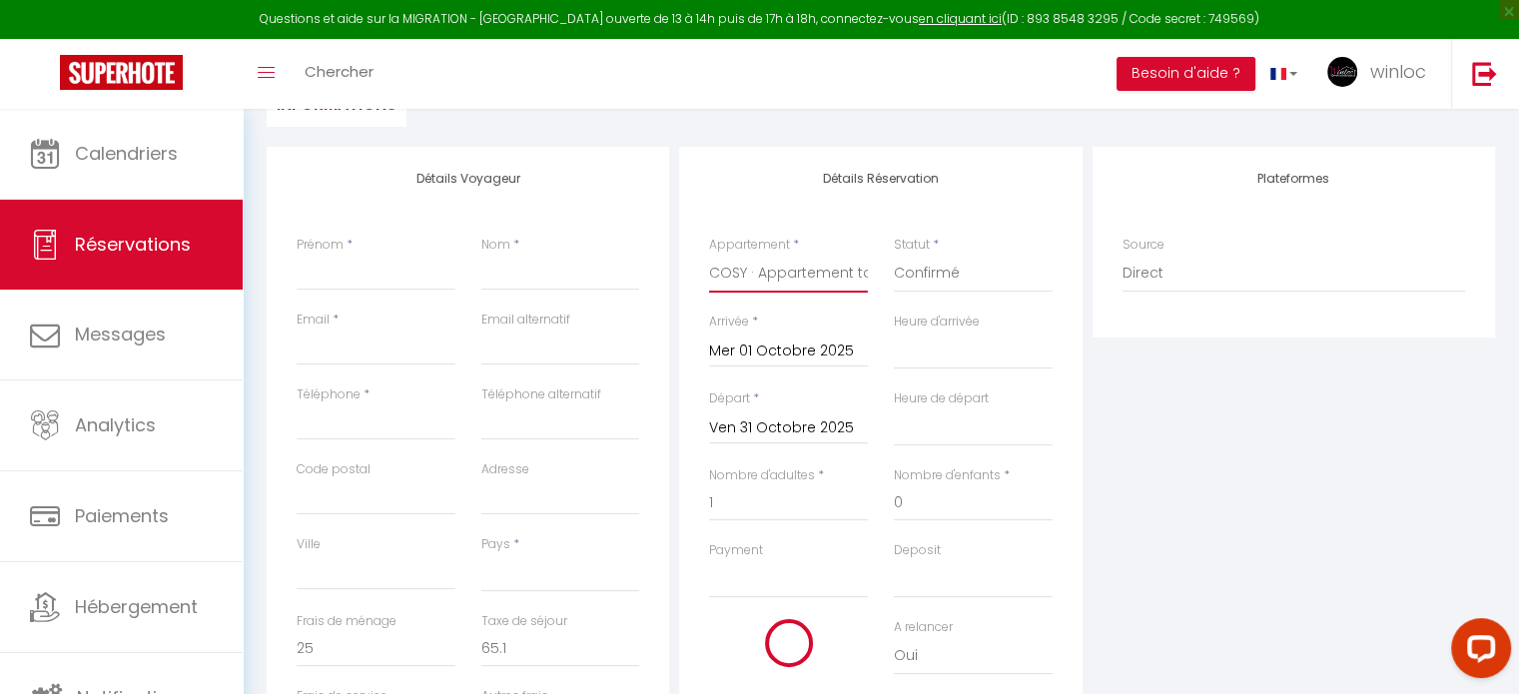
select select
type input "81"
select select
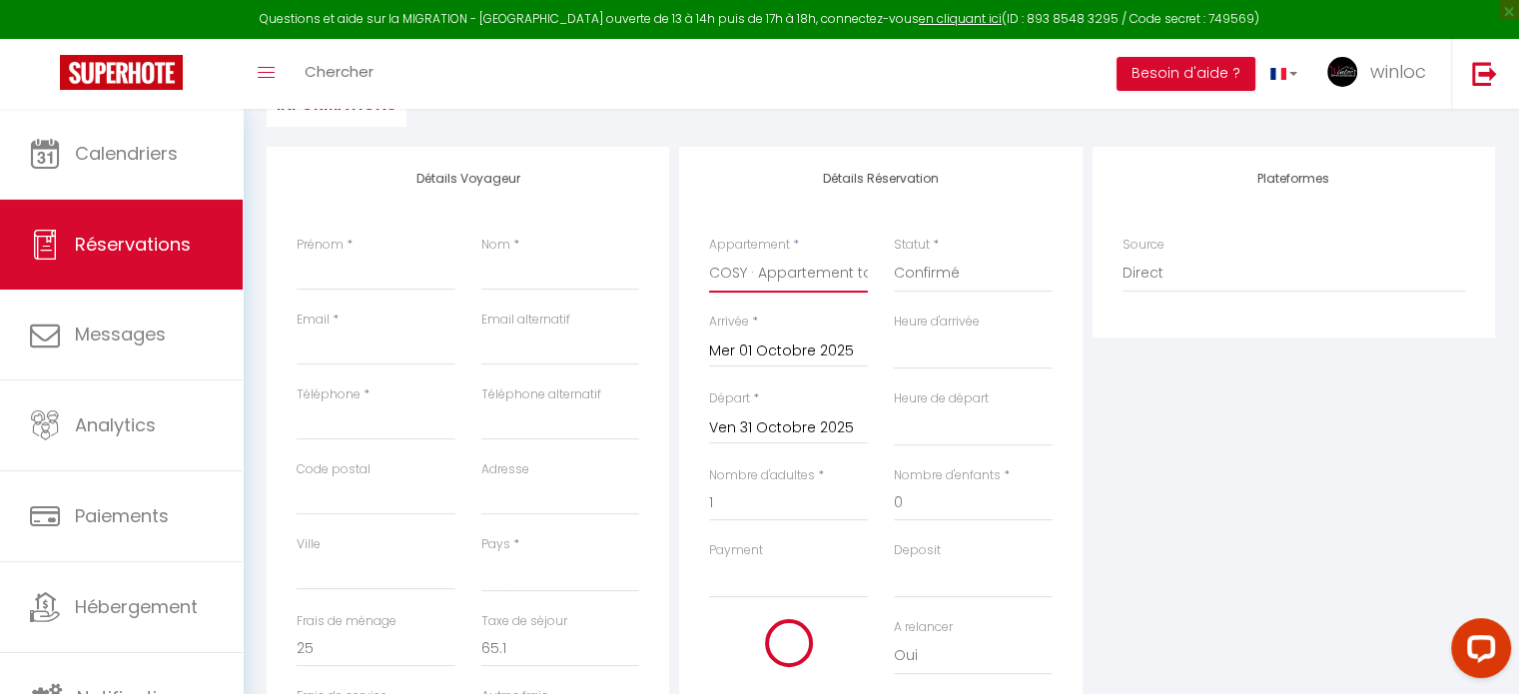
select select
type input "1840"
checkbox input "false"
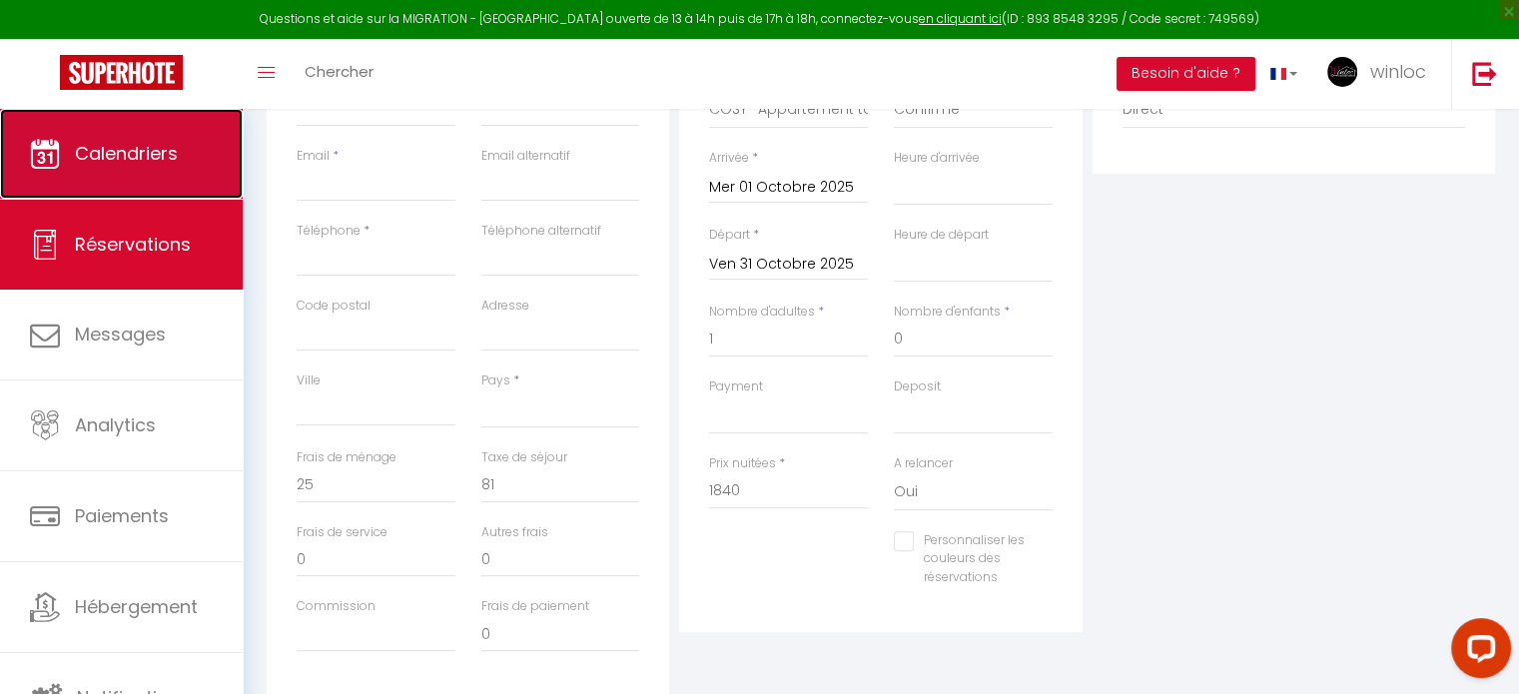
click at [192, 143] on link "Calendriers" at bounding box center [121, 154] width 243 height 90
